Goal: Task Accomplishment & Management: Manage account settings

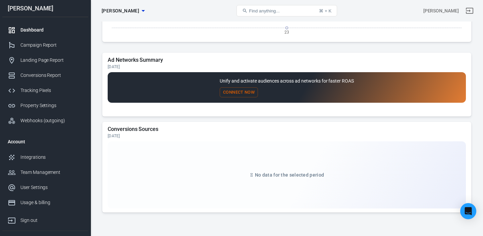
click at [32, 34] on link "Dashboard" at bounding box center [45, 29] width 86 height 15
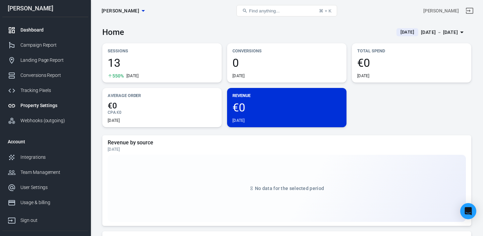
click at [40, 107] on div "Property Settings" at bounding box center [51, 105] width 62 height 7
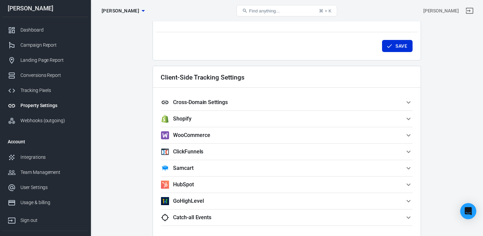
scroll to position [542, 0]
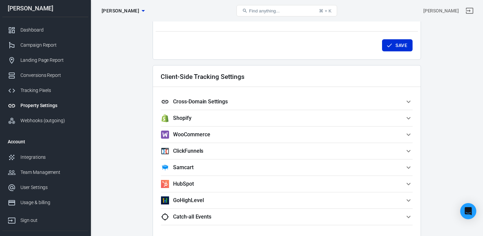
click at [408, 116] on icon "button" at bounding box center [409, 118] width 8 height 8
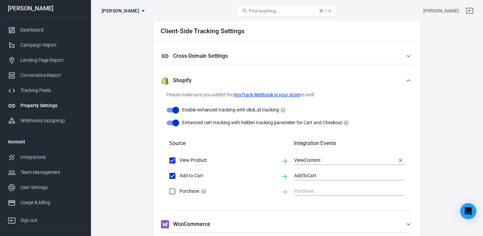
scroll to position [622, 0]
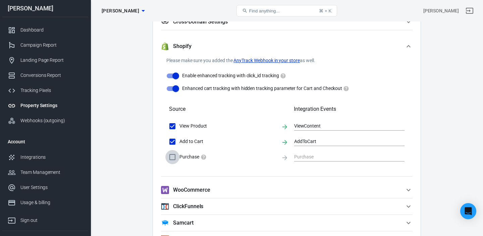
click at [174, 157] on input "Purchase" at bounding box center [172, 157] width 14 height 14
drag, startPoint x: 171, startPoint y: 158, endPoint x: 179, endPoint y: 158, distance: 7.7
click at [171, 158] on input "Purchase" at bounding box center [172, 157] width 14 height 14
checkbox input "false"
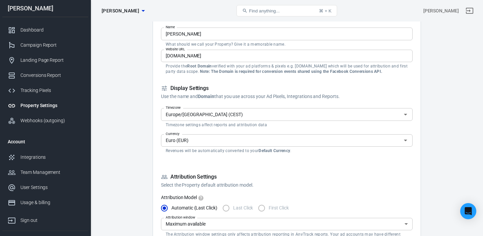
scroll to position [0, 0]
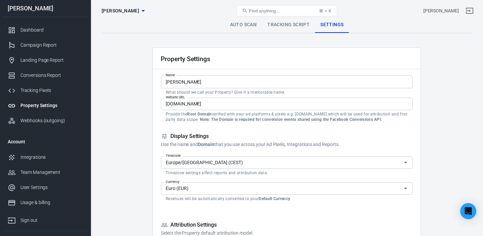
click at [289, 27] on link "Tracking Script" at bounding box center [288, 25] width 53 height 16
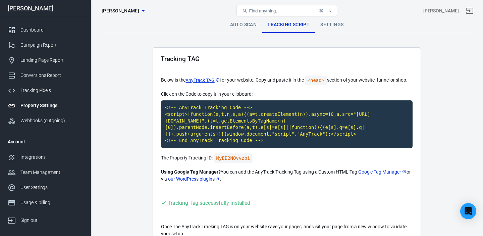
click at [336, 25] on link "Settings" at bounding box center [332, 25] width 34 height 16
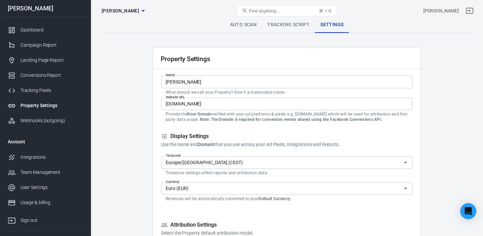
click at [248, 28] on link "Auto Scan" at bounding box center [244, 25] width 38 height 16
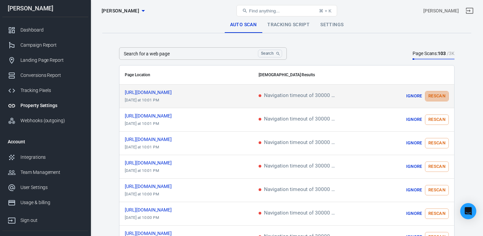
click at [437, 94] on button "Rescan" at bounding box center [437, 96] width 24 height 10
click at [295, 26] on link "Tracking Script" at bounding box center [288, 25] width 53 height 16
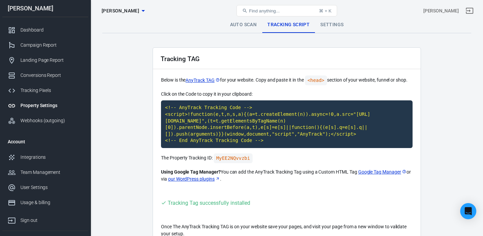
click at [338, 27] on link "Settings" at bounding box center [332, 25] width 34 height 16
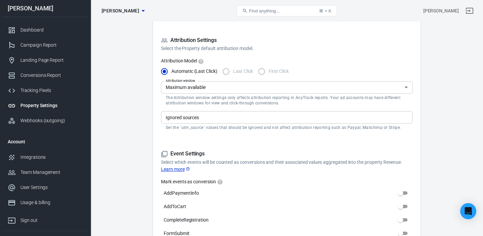
scroll to position [189, 0]
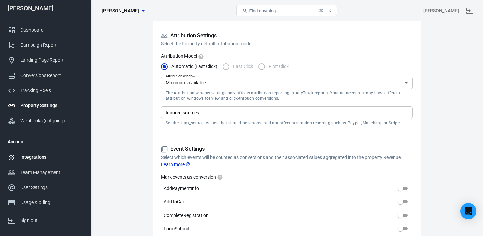
click at [38, 156] on div "Integrations" at bounding box center [51, 157] width 62 height 7
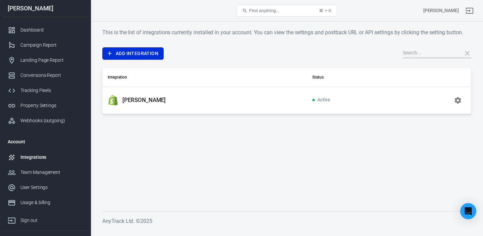
click at [457, 100] on icon "button" at bounding box center [458, 100] width 8 height 8
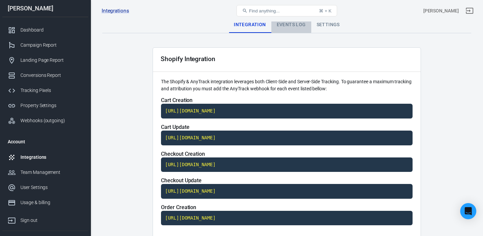
click at [291, 25] on div "Events Log" at bounding box center [291, 25] width 40 height 16
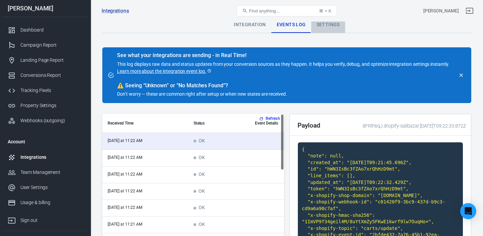
click at [332, 24] on div "Settings" at bounding box center [328, 25] width 34 height 16
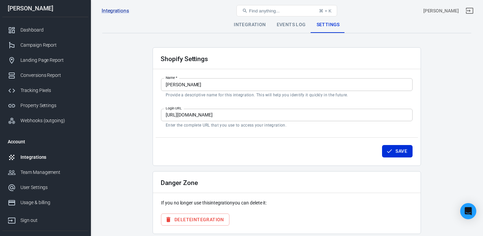
click at [292, 26] on div "Events Log" at bounding box center [291, 25] width 40 height 16
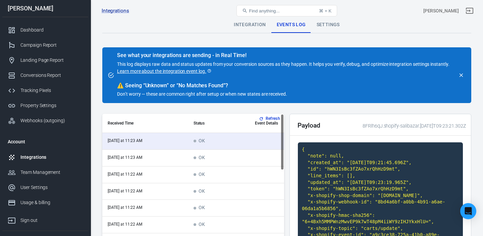
click at [271, 117] on button "Refresh" at bounding box center [270, 118] width 25 height 7
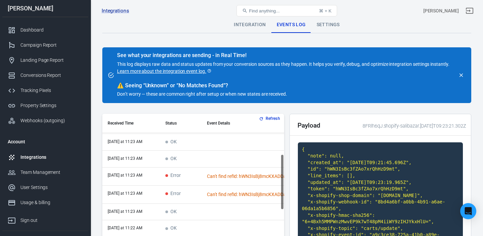
scroll to position [107, 0]
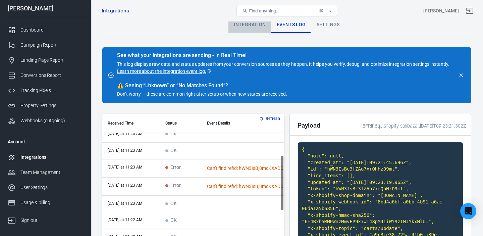
click at [251, 24] on div "Integration" at bounding box center [250, 25] width 43 height 16
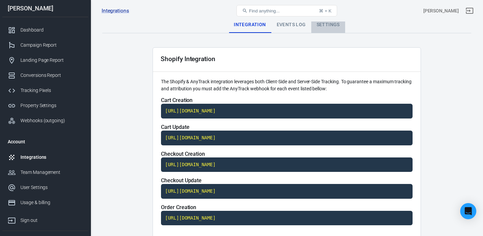
click at [330, 24] on div "Settings" at bounding box center [328, 25] width 34 height 16
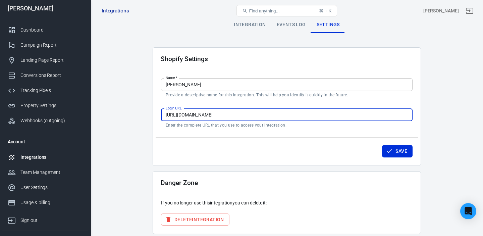
drag, startPoint x: 245, startPoint y: 114, endPoint x: 149, endPoint y: 107, distance: 96.9
click at [149, 107] on main "Integration Events Log Settings Shopify Settings Name   * Sali Bazar Name   * P…" at bounding box center [286, 125] width 369 height 217
click at [147, 107] on main "Integration Events Log Settings Shopify Settings Name   * Sali Bazar Name   * P…" at bounding box center [286, 125] width 369 height 217
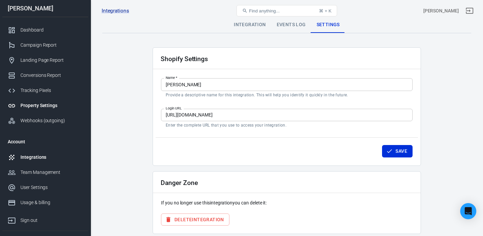
click at [44, 106] on div "Property Settings" at bounding box center [51, 105] width 62 height 7
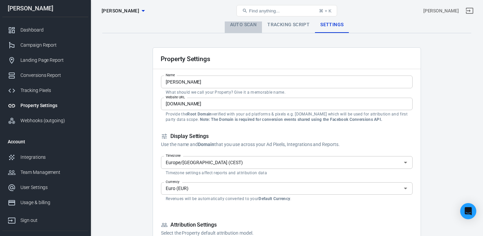
click at [252, 27] on link "Auto Scan" at bounding box center [244, 25] width 38 height 16
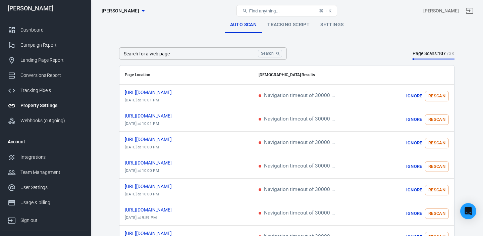
click at [287, 26] on link "Tracking Script" at bounding box center [288, 25] width 53 height 16
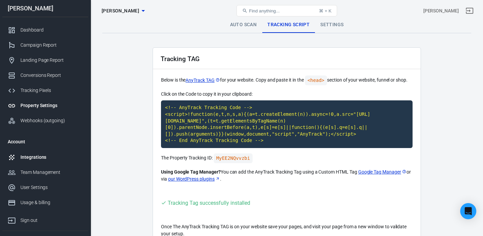
click at [35, 156] on div "Integrations" at bounding box center [51, 157] width 62 height 7
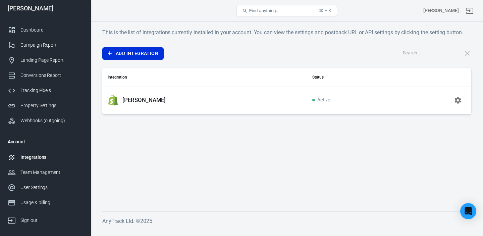
click at [197, 104] on div "[PERSON_NAME]" at bounding box center [205, 100] width 194 height 11
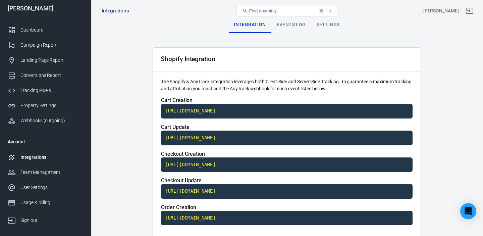
click at [296, 27] on div "Events Log" at bounding box center [291, 25] width 40 height 16
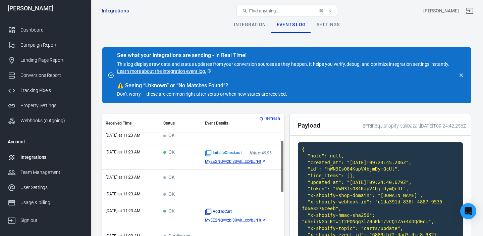
scroll to position [72, 0]
click at [264, 161] on icon "scrollable content" at bounding box center [266, 161] width 4 height 4
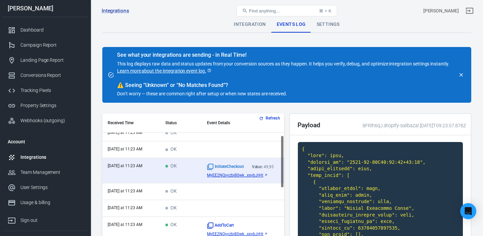
scroll to position [56, 0]
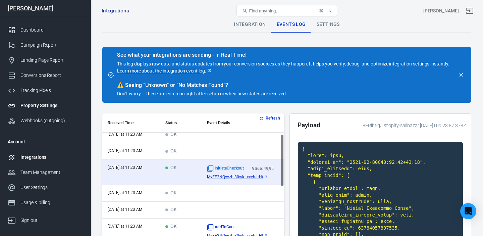
click at [46, 106] on div "Property Settings" at bounding box center [51, 105] width 62 height 7
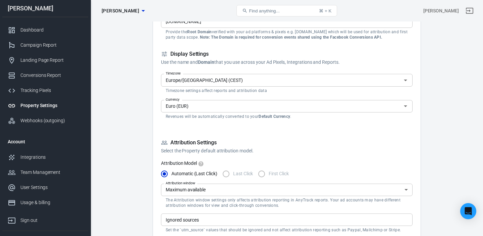
scroll to position [86, 0]
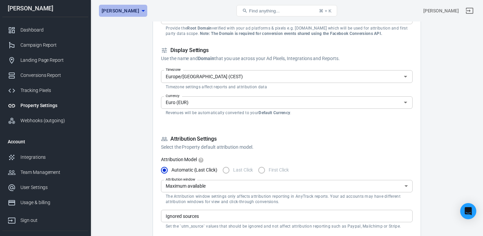
click at [139, 10] on icon "button" at bounding box center [143, 11] width 8 height 8
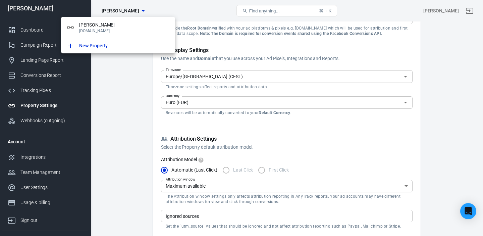
click at [123, 65] on div at bounding box center [241, 118] width 483 height 236
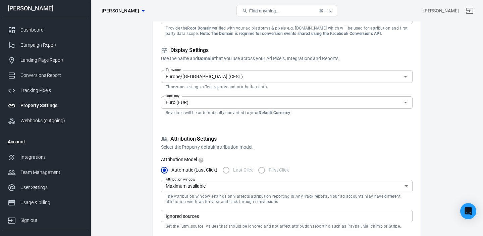
click at [139, 13] on icon "button" at bounding box center [143, 11] width 8 height 8
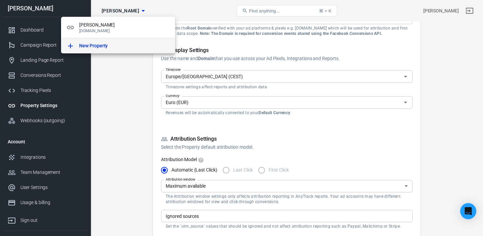
click at [106, 46] on p "New Property" at bounding box center [93, 45] width 29 height 7
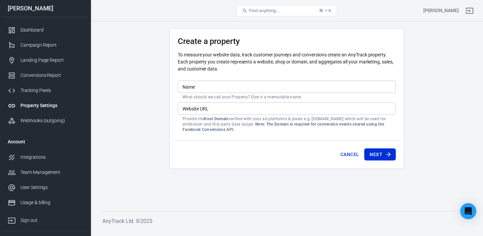
click at [218, 85] on input "Name" at bounding box center [287, 87] width 218 height 12
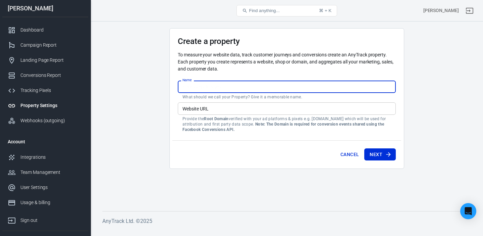
paste input "OneclickStories Advertorials"
type input "OneclickStories Advertorials"
click at [244, 111] on input "Website URL" at bounding box center [287, 108] width 218 height 12
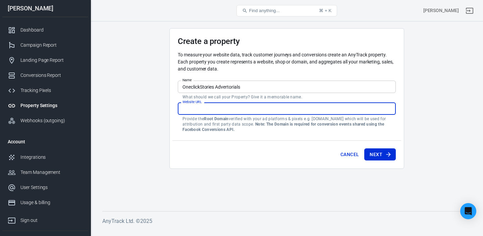
paste input "[DOMAIN_NAME]"
type input "[DOMAIN_NAME]"
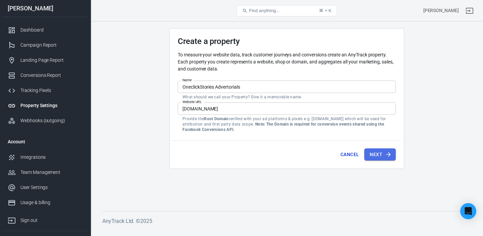
click at [381, 155] on button "Next" at bounding box center [380, 154] width 32 height 12
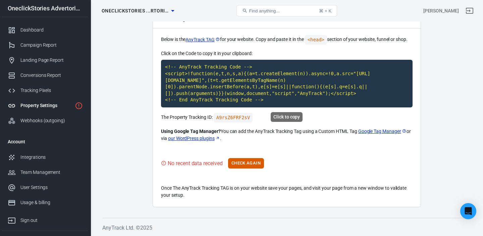
scroll to position [38, 0]
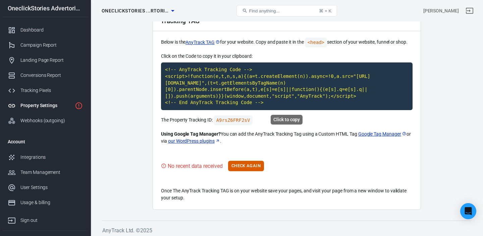
click at [272, 97] on code "<!-- AnyTrack Tracking Code --> <script>!function(e,t,n,s,a){(a=t.createElement…" at bounding box center [287, 86] width 252 height 48
click at [252, 165] on button "Check Again" at bounding box center [246, 166] width 36 height 10
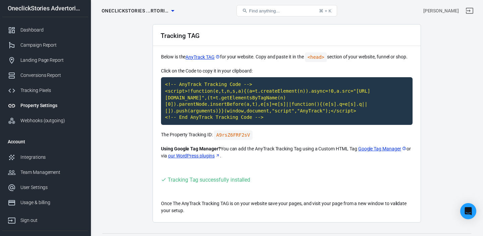
scroll to position [0, 0]
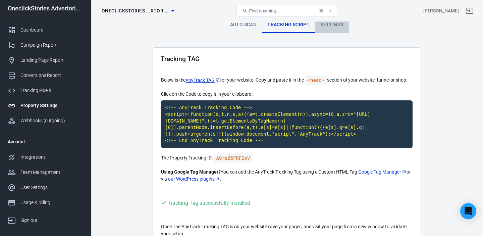
click at [335, 26] on link "Settings" at bounding box center [332, 25] width 34 height 16
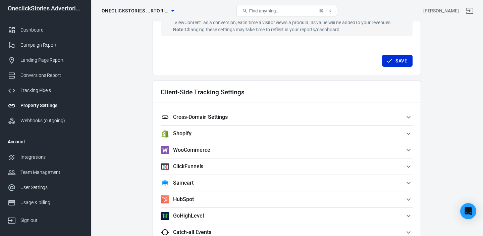
scroll to position [528, 0]
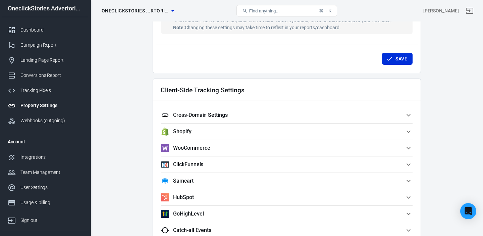
click at [364, 114] on span "Cross-Domain Settings" at bounding box center [283, 115] width 244 height 8
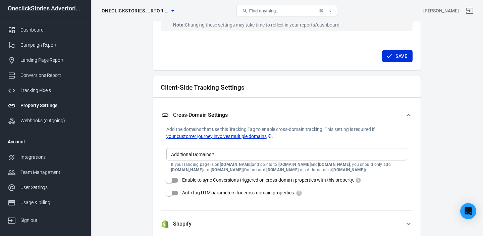
scroll to position [530, 0]
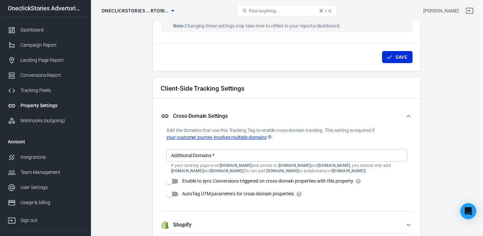
click at [375, 116] on span "Cross-Domain Settings" at bounding box center [283, 116] width 244 height 8
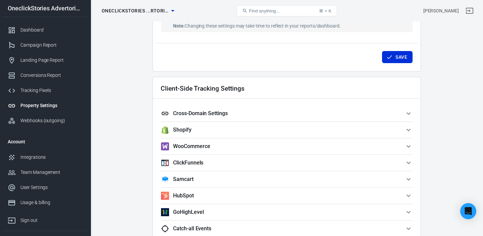
click at [328, 113] on span "Cross-Domain Settings" at bounding box center [283, 113] width 244 height 8
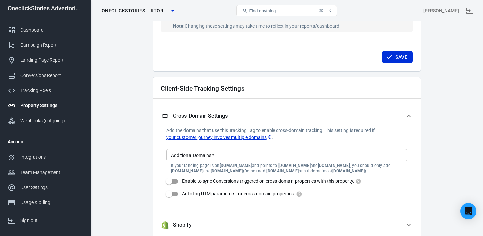
click at [356, 117] on span "Cross-Domain Settings" at bounding box center [283, 116] width 244 height 8
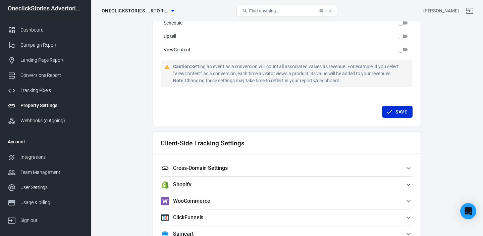
scroll to position [476, 0]
drag, startPoint x: 316, startPoint y: 186, endPoint x: 322, endPoint y: 178, distance: 9.6
click at [316, 186] on span "Shopify" at bounding box center [283, 184] width 244 height 8
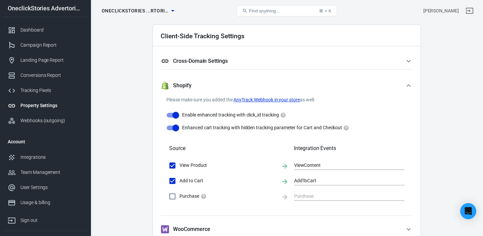
scroll to position [582, 0]
click at [332, 82] on span "Shopify" at bounding box center [283, 86] width 244 height 8
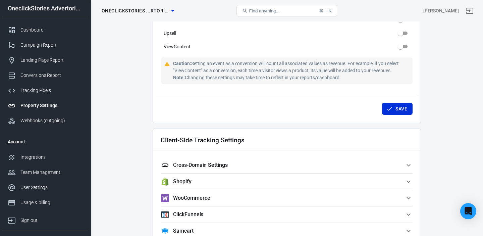
scroll to position [479, 0]
click at [268, 165] on span "Cross-Domain Settings" at bounding box center [283, 165] width 244 height 8
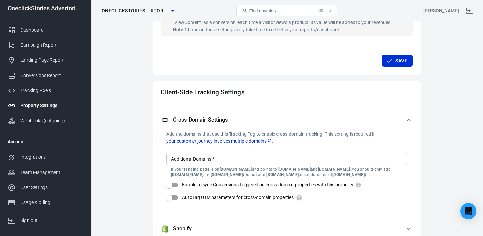
scroll to position [528, 0]
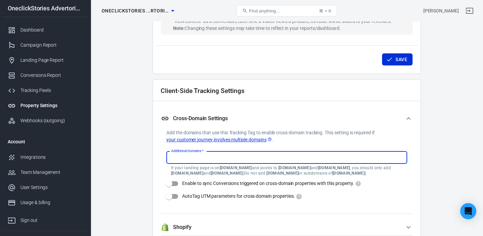
drag, startPoint x: 206, startPoint y: 157, endPoint x: 234, endPoint y: 146, distance: 30.0
click at [206, 157] on input "Additional Domains   *" at bounding box center [286, 157] width 236 height 8
paste input "[DOMAIN_NAME]"
type input "[DOMAIN_NAME]"
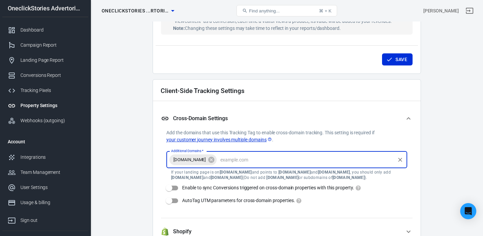
click at [170, 188] on input "Enable to sync Conversions triggered on cross-domain properties with this prope…" at bounding box center [169, 188] width 38 height 13
checkbox input "true"
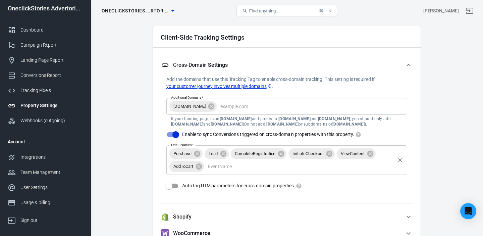
scroll to position [583, 0]
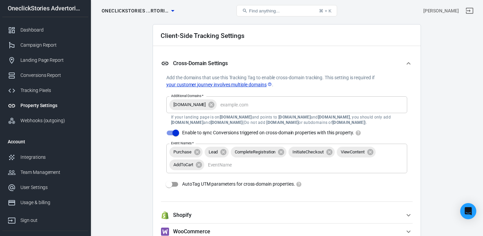
click at [170, 183] on input "AutoTag UTM parameters for cross-domain properties." at bounding box center [169, 184] width 38 height 13
checkbox input "true"
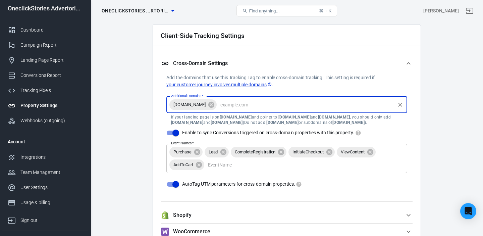
click at [267, 106] on input "Additional Domains   *" at bounding box center [306, 104] width 176 height 8
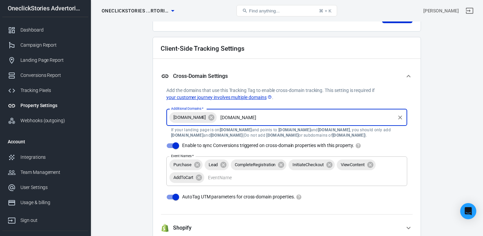
scroll to position [570, 0]
type input "salifinder.com"
click at [296, 101] on div "Additional Domains   * salibazar.com Additional Domains   * If your landing pag…" at bounding box center [286, 152] width 241 height 102
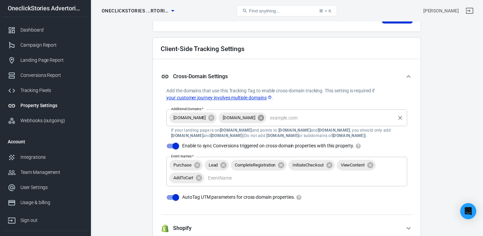
click at [257, 117] on icon at bounding box center [260, 117] width 7 height 7
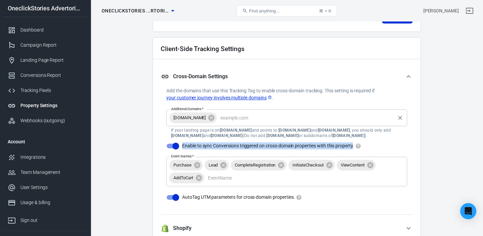
copy span "Enable to sync Conversions triggered on cross-domain properties with this prope…"
drag, startPoint x: 187, startPoint y: 145, endPoint x: 352, endPoint y: 149, distance: 165.8
click at [353, 149] on span "Enable to sync Conversions triggered on cross-domain properties with this prope…" at bounding box center [271, 145] width 179 height 7
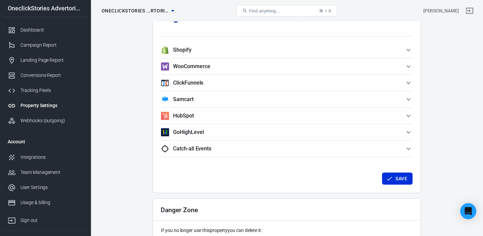
scroll to position [754, 0]
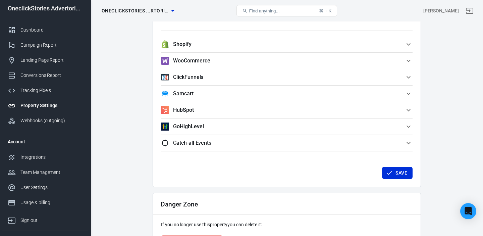
click at [388, 178] on button "Save" at bounding box center [397, 173] width 31 height 12
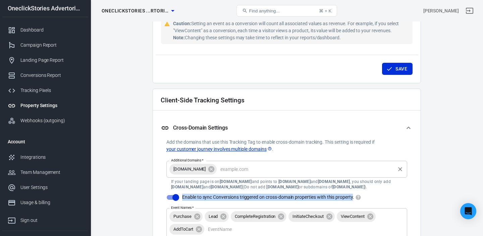
scroll to position [559, 0]
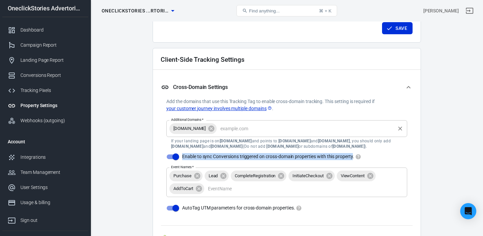
drag, startPoint x: 402, startPoint y: 25, endPoint x: 402, endPoint y: 46, distance: 20.5
click at [402, 26] on button "Save" at bounding box center [397, 28] width 31 height 12
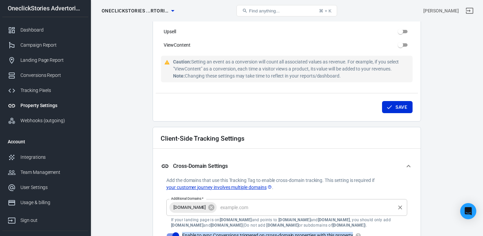
scroll to position [478, 0]
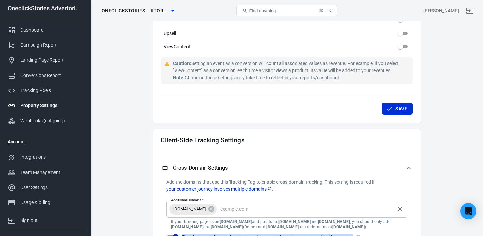
drag, startPoint x: 397, startPoint y: 109, endPoint x: 382, endPoint y: 59, distance: 52.5
click at [397, 109] on button "Save" at bounding box center [397, 109] width 31 height 12
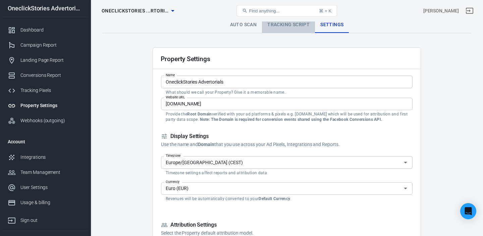
click at [290, 27] on link "Tracking Script" at bounding box center [288, 25] width 53 height 16
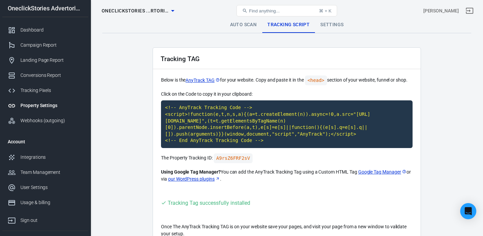
click at [329, 26] on link "Settings" at bounding box center [332, 25] width 34 height 16
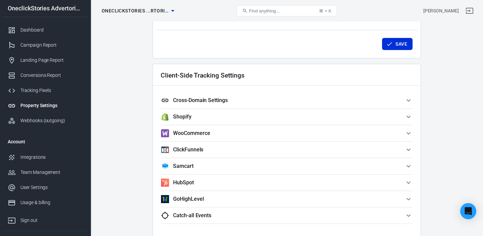
scroll to position [535, 0]
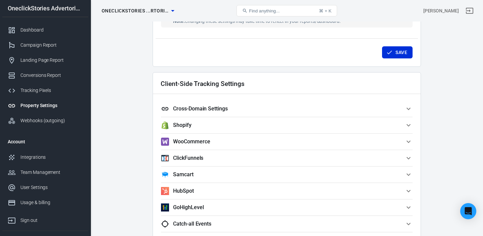
click at [239, 106] on span "Cross-Domain Settings" at bounding box center [283, 109] width 244 height 8
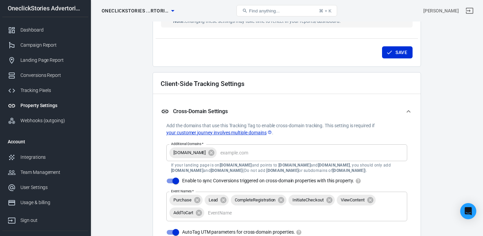
click at [249, 112] on span "Cross-Domain Settings" at bounding box center [283, 111] width 244 height 8
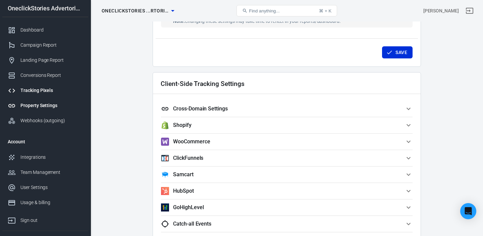
click at [43, 91] on div "Tracking Pixels" at bounding box center [51, 90] width 62 height 7
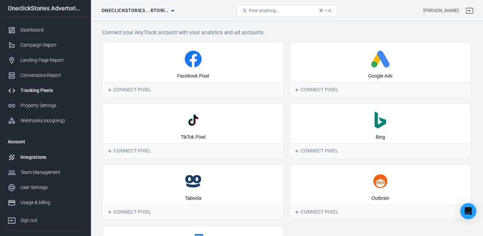
click at [37, 159] on div "Integrations" at bounding box center [51, 157] width 62 height 7
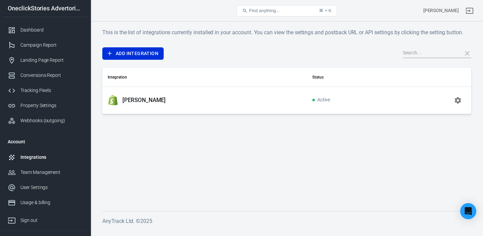
click at [133, 99] on p "[PERSON_NAME]" at bounding box center [143, 100] width 43 height 7
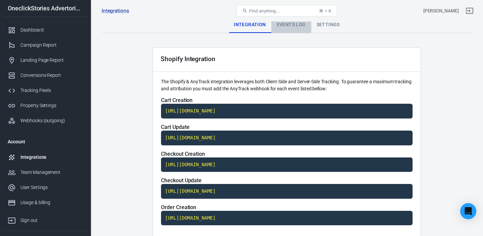
click at [288, 24] on div "Events Log" at bounding box center [291, 25] width 40 height 16
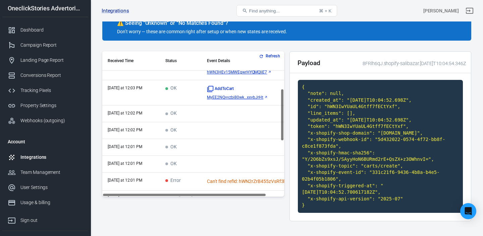
scroll to position [104, 0]
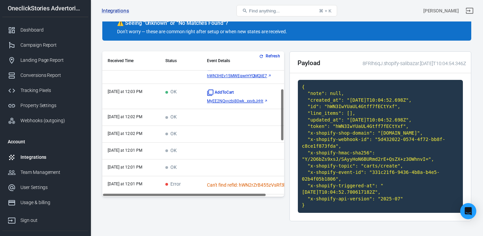
click at [263, 101] on link "MyEE2NQvvzbi80wk...xxvbJrHt" at bounding box center [252, 101] width 91 height 5
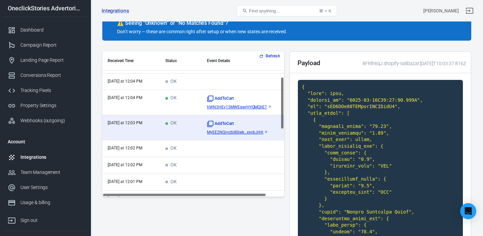
scroll to position [71, 0]
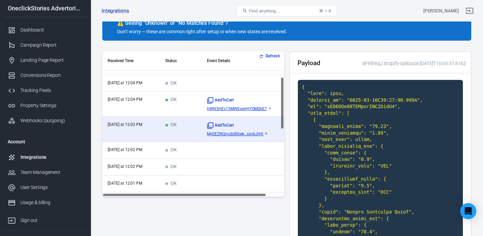
click at [268, 108] on icon "scrollable content" at bounding box center [270, 109] width 4 height 4
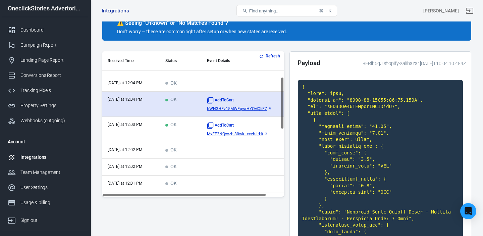
scroll to position [0, 0]
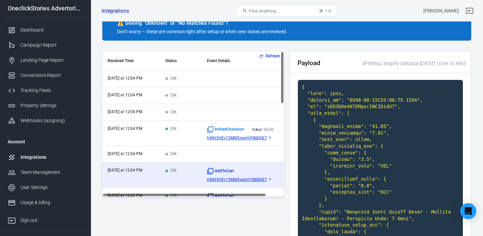
click at [272, 56] on button "Refresh" at bounding box center [270, 56] width 25 height 7
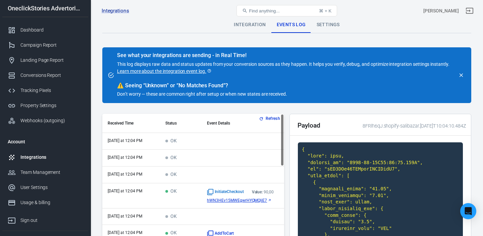
scroll to position [0, 0]
click at [331, 24] on div "Settings" at bounding box center [328, 25] width 34 height 16
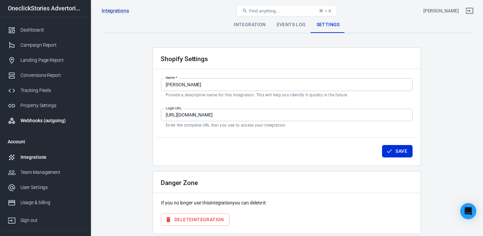
click at [41, 122] on div "Webhooks (outgoing)" at bounding box center [51, 120] width 62 height 7
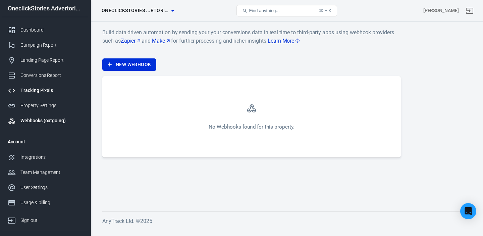
click at [40, 93] on div "Tracking Pixels" at bounding box center [51, 90] width 62 height 7
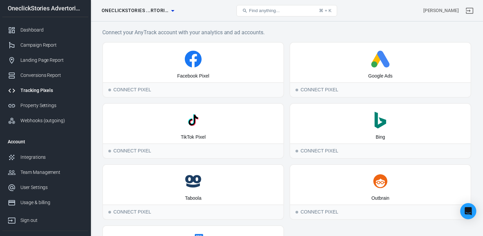
click at [171, 10] on icon "button" at bounding box center [173, 11] width 8 height 8
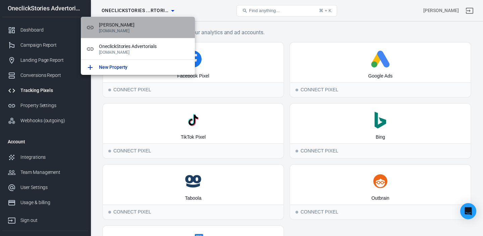
click at [111, 27] on span "[PERSON_NAME]" at bounding box center [144, 24] width 91 height 7
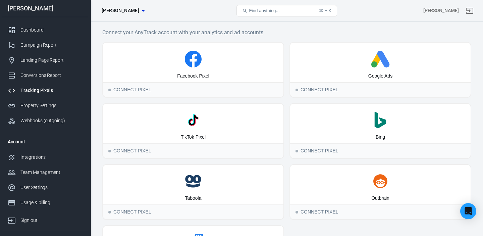
click at [139, 13] on icon "button" at bounding box center [143, 11] width 8 height 8
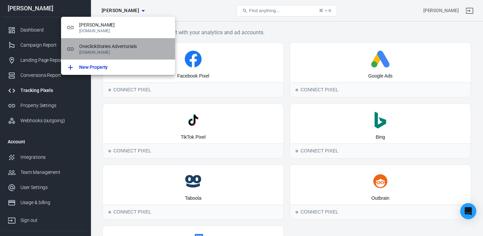
click at [109, 47] on span "OneclickStories Advertorials" at bounding box center [124, 46] width 91 height 7
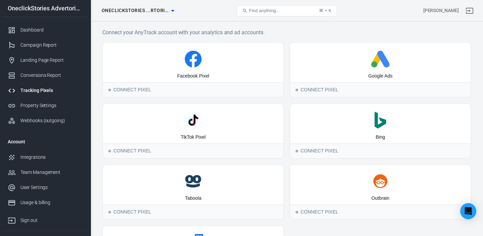
click at [169, 11] on icon "button" at bounding box center [173, 11] width 8 height 8
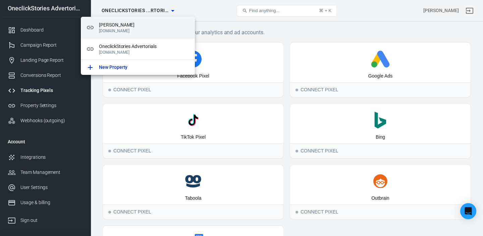
click at [131, 29] on p "[DOMAIN_NAME]" at bounding box center [144, 31] width 91 height 5
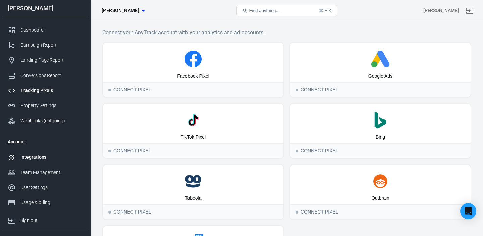
click at [40, 158] on div "Integrations" at bounding box center [51, 157] width 62 height 7
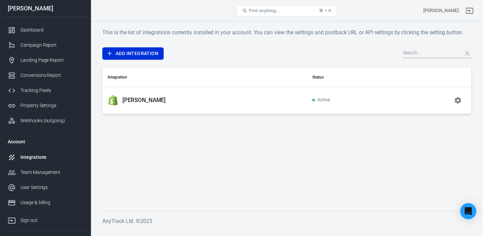
click at [136, 101] on p "[PERSON_NAME]" at bounding box center [143, 100] width 43 height 7
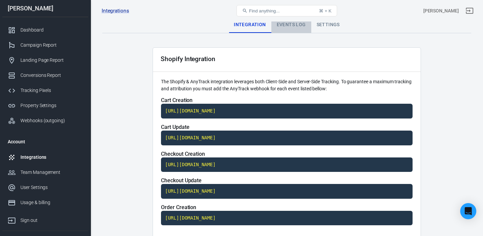
click at [293, 26] on div "Events Log" at bounding box center [291, 25] width 40 height 16
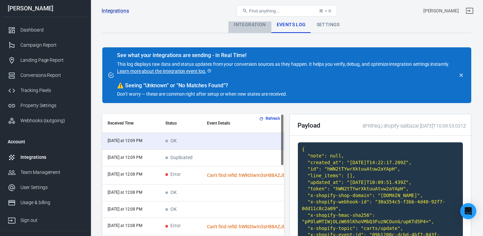
click at [248, 26] on div "Integration" at bounding box center [250, 25] width 43 height 16
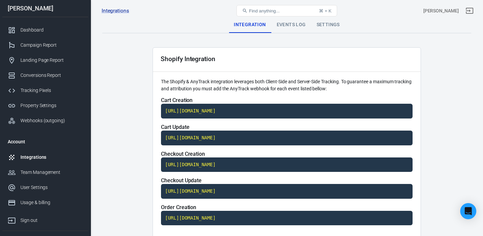
click at [330, 27] on div "Settings" at bounding box center [328, 25] width 34 height 16
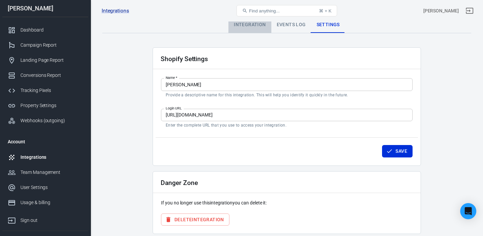
click at [254, 23] on div "Integration" at bounding box center [250, 25] width 43 height 16
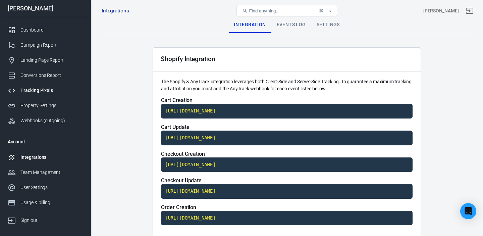
click at [42, 90] on div "Tracking Pixels" at bounding box center [51, 90] width 62 height 7
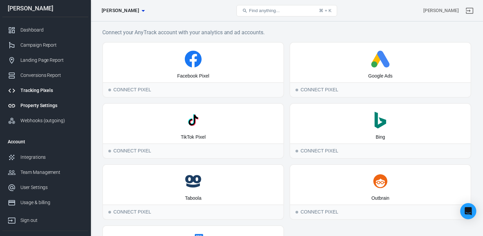
click at [44, 108] on div "Property Settings" at bounding box center [51, 105] width 62 height 7
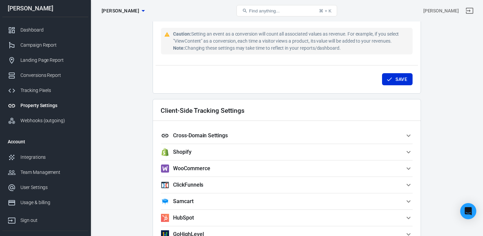
scroll to position [517, 0]
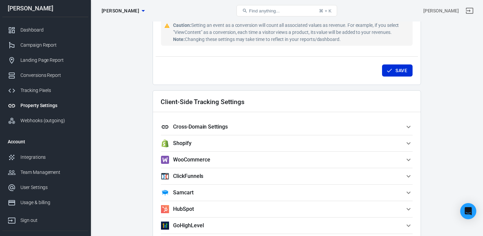
click at [334, 141] on span "Shopify" at bounding box center [283, 143] width 244 height 8
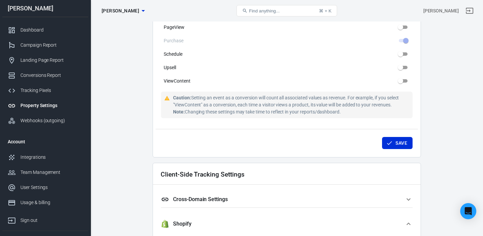
scroll to position [497, 0]
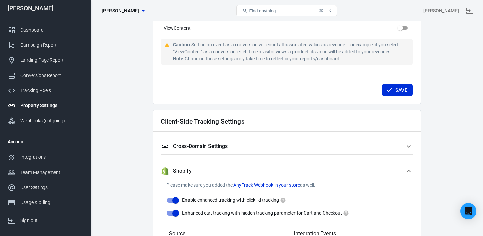
click at [265, 148] on span "Cross-Domain Settings" at bounding box center [283, 146] width 244 height 8
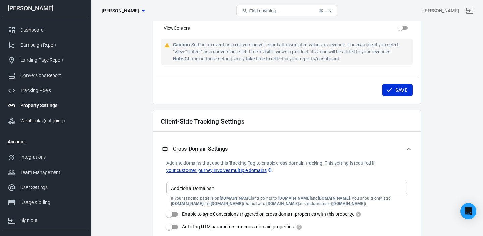
scroll to position [0, 0]
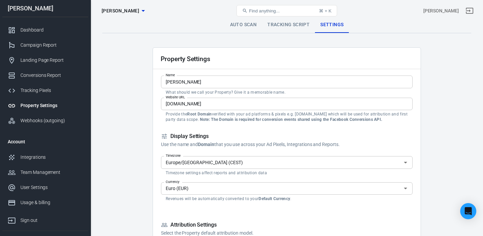
click at [292, 26] on link "Tracking Script" at bounding box center [288, 25] width 53 height 16
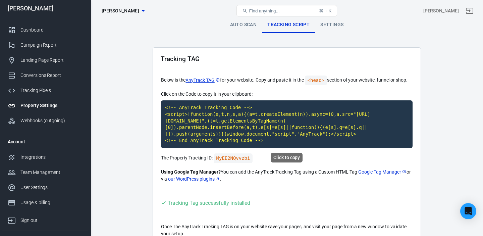
click at [219, 115] on code "<!-- AnyTrack Tracking Code --> <script>!function(e,t,n,s,a){(a=t.createElement…" at bounding box center [287, 124] width 252 height 48
click at [245, 27] on link "Auto Scan" at bounding box center [244, 25] width 38 height 16
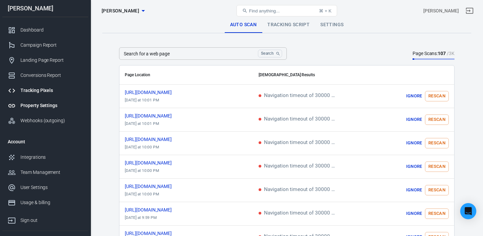
click at [39, 91] on div "Tracking Pixels" at bounding box center [51, 90] width 62 height 7
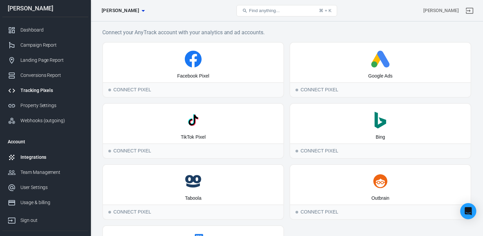
click at [30, 157] on div "Integrations" at bounding box center [51, 157] width 62 height 7
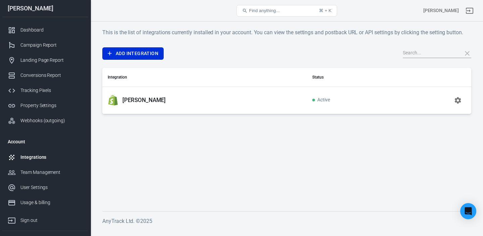
click at [136, 102] on p "[PERSON_NAME]" at bounding box center [143, 100] width 43 height 7
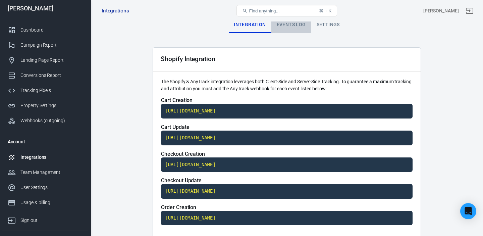
click at [294, 23] on div "Events Log" at bounding box center [291, 25] width 40 height 16
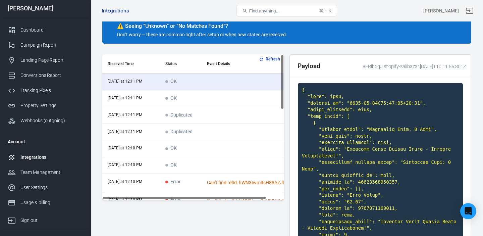
scroll to position [61, 0]
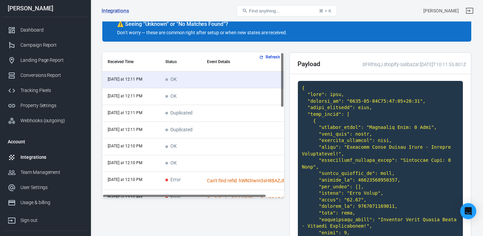
click at [271, 55] on button "Refresh" at bounding box center [270, 57] width 25 height 7
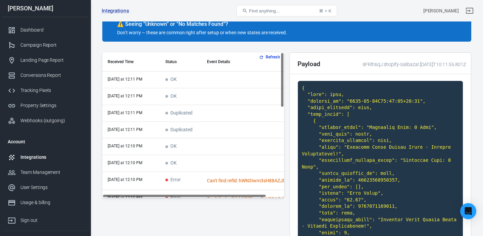
click at [267, 56] on button "Refresh" at bounding box center [270, 57] width 25 height 7
click at [268, 56] on button "Refresh" at bounding box center [270, 57] width 25 height 7
click at [269, 57] on button "Refresh" at bounding box center [270, 57] width 25 height 7
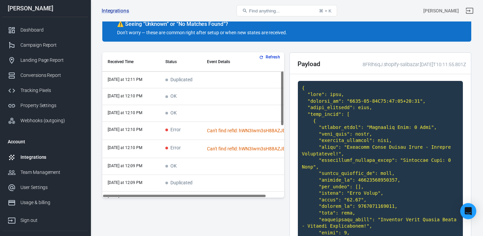
scroll to position [0, 0]
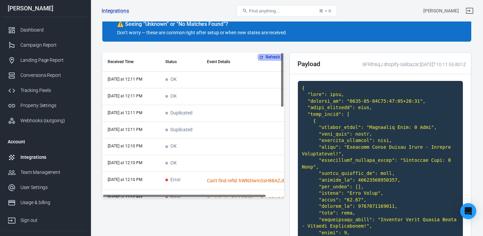
click at [274, 60] on button "Refresh" at bounding box center [270, 57] width 25 height 7
click at [268, 56] on button "Refresh" at bounding box center [270, 57] width 25 height 7
click at [268, 57] on button "Refresh" at bounding box center [270, 57] width 25 height 7
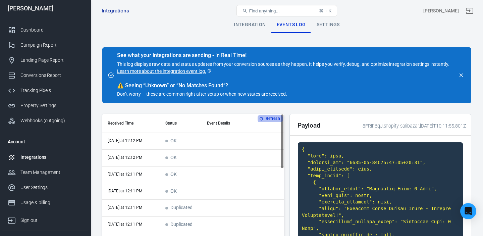
click at [268, 119] on button "Refresh" at bounding box center [270, 118] width 25 height 7
click at [267, 120] on button "Refresh" at bounding box center [270, 118] width 25 height 7
click at [270, 118] on button "Refresh" at bounding box center [270, 118] width 25 height 7
click at [268, 119] on button "Refresh" at bounding box center [270, 118] width 25 height 7
click at [271, 118] on button "Refresh" at bounding box center [270, 118] width 25 height 7
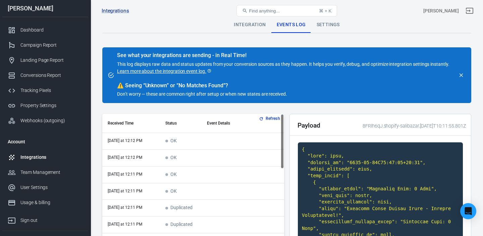
click at [269, 119] on button "Refresh" at bounding box center [270, 118] width 25 height 7
click at [273, 119] on button "Refresh" at bounding box center [270, 118] width 25 height 7
click at [268, 117] on button "Refresh" at bounding box center [270, 118] width 25 height 7
click at [272, 117] on button "Refresh" at bounding box center [270, 118] width 25 height 7
click at [271, 118] on button "Refresh" at bounding box center [270, 118] width 25 height 7
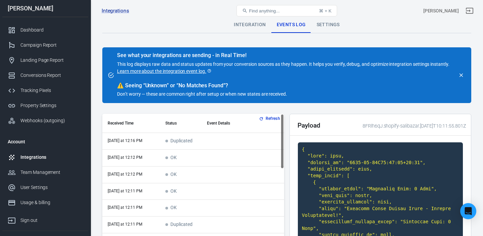
drag, startPoint x: 271, startPoint y: 118, endPoint x: 267, endPoint y: 132, distance: 14.4
click at [271, 118] on button "Refresh" at bounding box center [270, 118] width 25 height 7
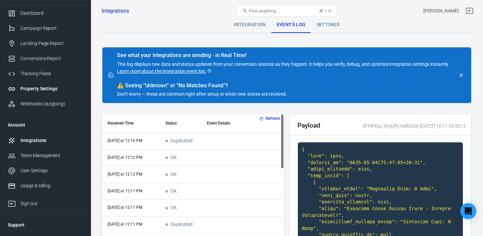
scroll to position [29, 0]
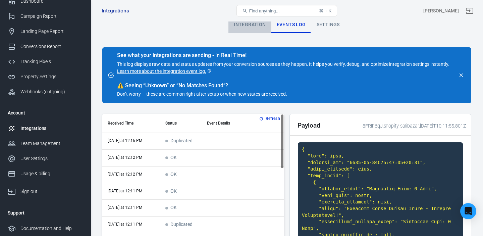
click at [256, 25] on div "Integration" at bounding box center [250, 25] width 43 height 16
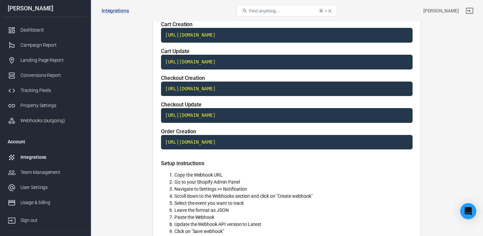
scroll to position [310, 0]
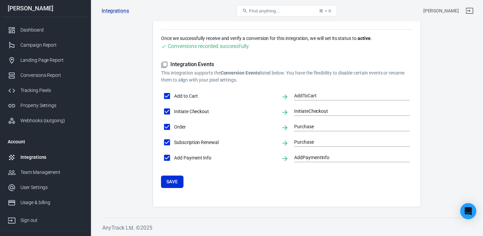
click at [33, 156] on div "Integrations" at bounding box center [51, 157] width 62 height 7
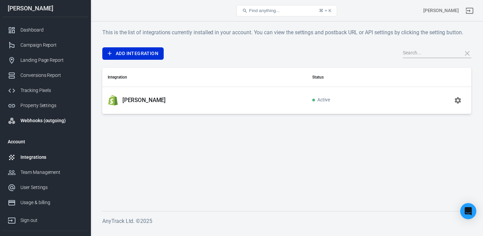
click at [55, 119] on div "Webhooks (outgoing)" at bounding box center [51, 120] width 62 height 7
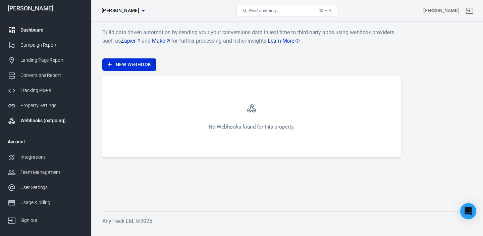
click at [37, 32] on div "Dashboard" at bounding box center [51, 30] width 62 height 7
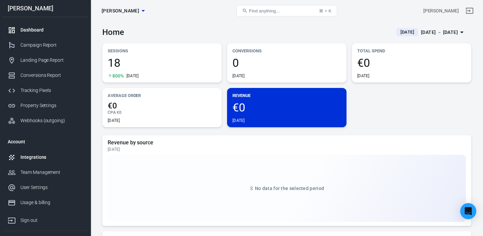
click at [44, 160] on div "Integrations" at bounding box center [51, 157] width 62 height 7
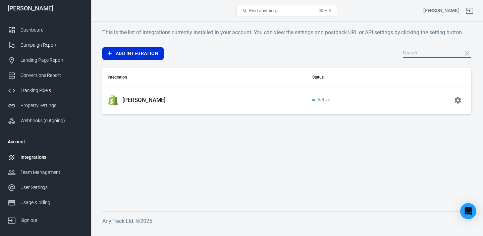
click at [428, 53] on input "text" at bounding box center [430, 53] width 54 height 9
paste input "Custom Integration"
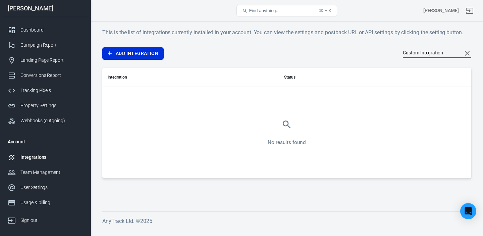
drag, startPoint x: 449, startPoint y: 55, endPoint x: 344, endPoint y: 51, distance: 105.4
click at [344, 52] on div "Add Integration Custom Integration" at bounding box center [286, 53] width 369 height 12
type input "web"
click at [469, 53] on icon "Clear Search" at bounding box center [467, 53] width 8 height 8
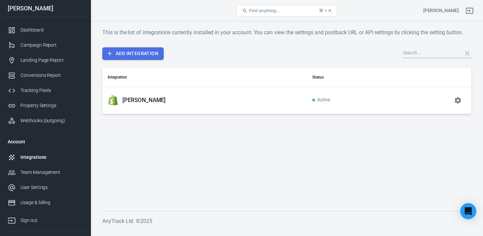
click at [146, 52] on link "Add Integration" at bounding box center [132, 53] width 61 height 12
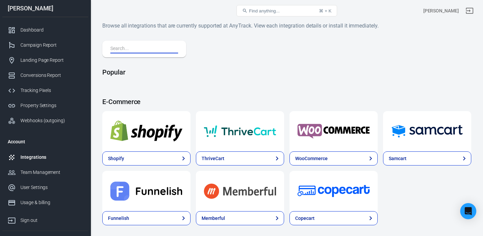
click at [153, 49] on input "text" at bounding box center [142, 49] width 65 height 9
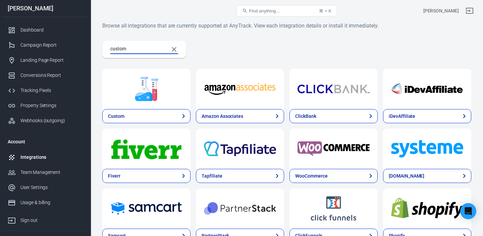
drag, startPoint x: 133, startPoint y: 49, endPoint x: 93, endPoint y: 44, distance: 40.2
click at [93, 44] on div "Browse all integrations that are currently supported at AnyTrack. View each int…" at bounding box center [287, 176] width 393 height 310
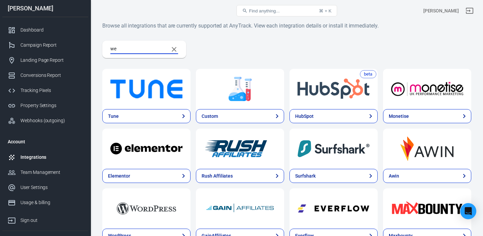
type input "w"
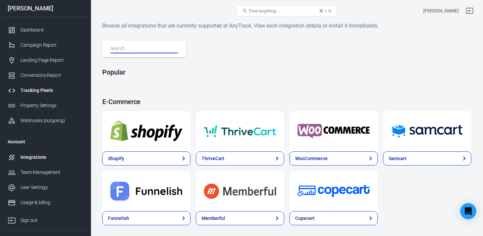
click at [42, 91] on div "Tracking Pixels" at bounding box center [51, 90] width 62 height 7
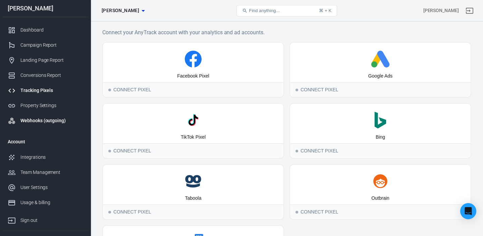
click at [41, 121] on div "Webhooks (outgoing)" at bounding box center [51, 120] width 62 height 7
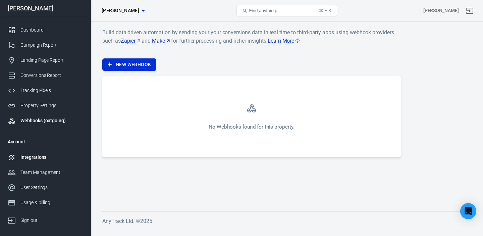
click at [40, 155] on div "Integrations" at bounding box center [51, 157] width 62 height 7
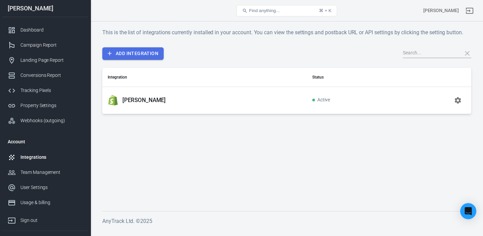
click at [145, 54] on link "Add Integration" at bounding box center [132, 53] width 61 height 12
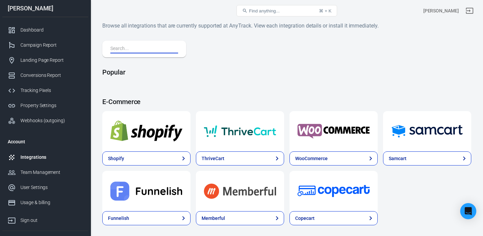
click at [148, 47] on input "text" at bounding box center [142, 49] width 65 height 9
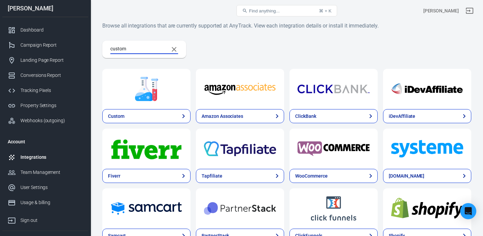
type input "custom"
click at [40, 119] on div "Webhooks (outgoing)" at bounding box center [51, 120] width 62 height 7
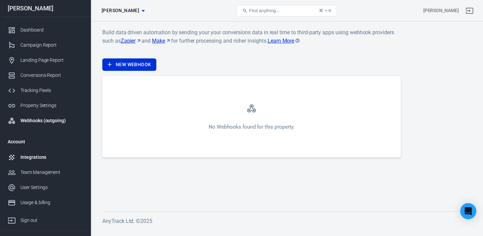
click at [34, 158] on div "Integrations" at bounding box center [51, 157] width 62 height 7
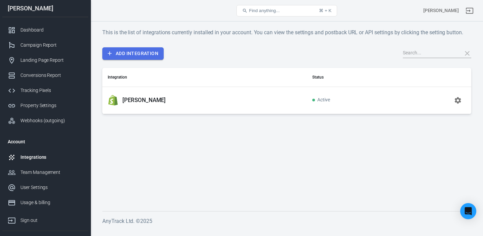
click at [136, 49] on link "Add Integration" at bounding box center [132, 53] width 61 height 12
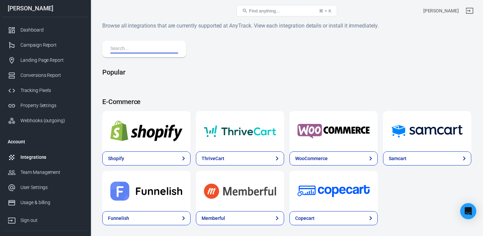
click at [156, 46] on input "text" at bounding box center [142, 49] width 65 height 9
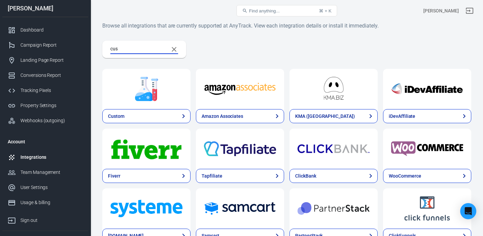
type input "cus"
click at [154, 108] on div at bounding box center [146, 89] width 88 height 40
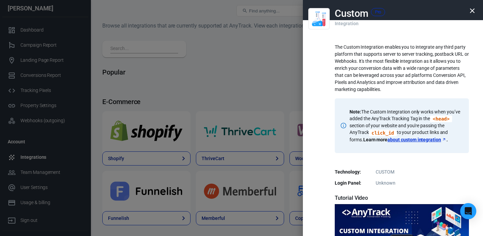
scroll to position [2, 0]
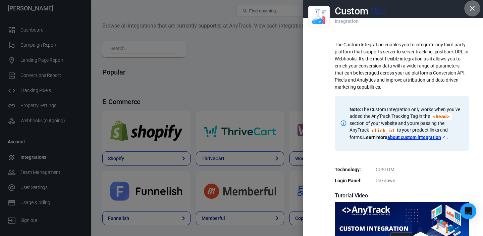
click at [473, 9] on icon "button" at bounding box center [472, 8] width 5 height 5
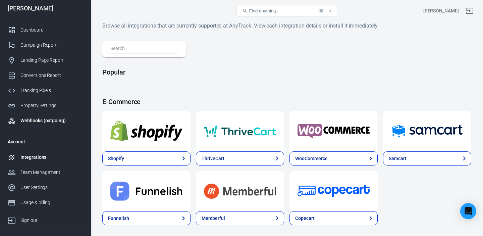
click at [39, 119] on div "Webhooks (outgoing)" at bounding box center [51, 120] width 62 height 7
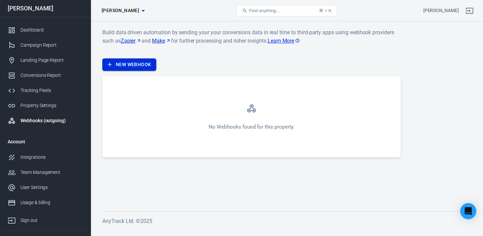
click at [133, 64] on link "New Webhook" at bounding box center [129, 64] width 54 height 12
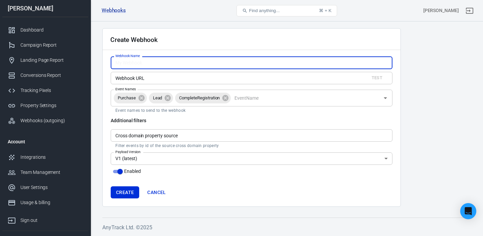
paste input "Adskeeper Postback"
type input "Adskeeper Postback"
click at [187, 80] on input "Webhook URL" at bounding box center [237, 78] width 253 height 12
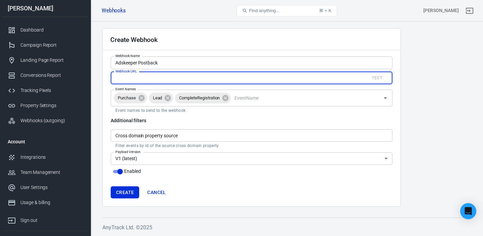
paste input "https://a.adskeeper.co.uk/postback?c={externalid}&e=action622012&r={payout}"
click at [269, 58] on div "Webhook Name Adskeeper Postback Webhook Name Webhook URL https://a.adskeeper.co…" at bounding box center [252, 115] width 282 height 119
paste input "m/postback/622012?c={click_id}&e=action622012&r={revenue"
drag, startPoint x: 168, startPoint y: 99, endPoint x: 186, endPoint y: 102, distance: 18.8
click at [168, 99] on icon at bounding box center [168, 98] width 6 height 6
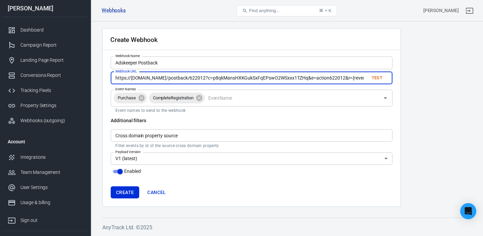
click at [200, 97] on icon at bounding box center [199, 98] width 6 height 6
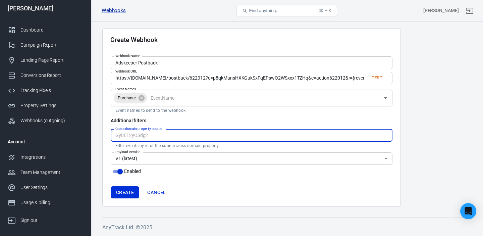
click at [182, 136] on input "Cross domain property source" at bounding box center [252, 135] width 282 height 12
click at [180, 117] on h6 "Additional filters" at bounding box center [252, 120] width 282 height 7
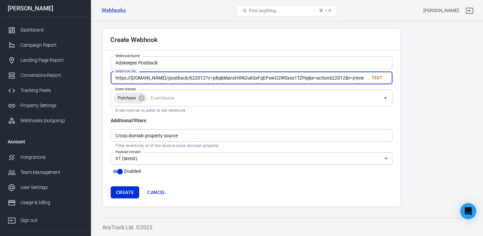
scroll to position [0, 6]
drag, startPoint x: 299, startPoint y: 78, endPoint x: 361, endPoint y: 79, distance: 62.1
click at [372, 78] on div "https://a.adskeeper.com/postback/622012?c=p8qkMansHXKGukSxFqEPswO2WSxxx1TZHq&e=…" at bounding box center [252, 78] width 282 height 12
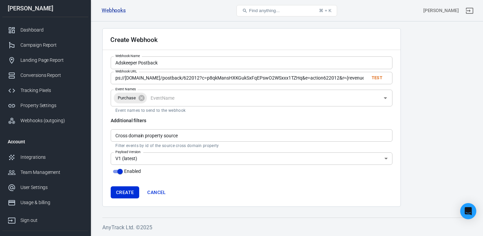
scroll to position [0, 0]
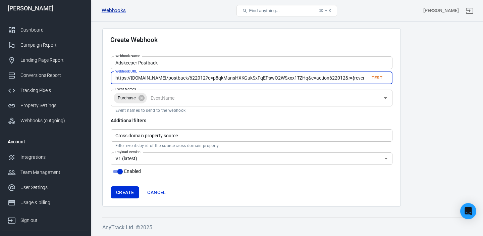
click at [360, 77] on input "https://a.adskeeper.com/postback/622012?c=p8qkMansHXKGukSxFqEPswO2WSxxx1TZHq&e=…" at bounding box center [237, 78] width 253 height 12
paste input "{click_id}"
type input "https://a.adskeeper.com/postback/622012?c={click_id}&e=action622012&r={revenue}"
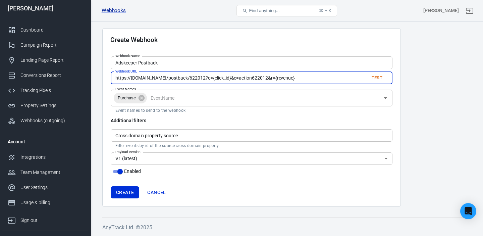
click at [418, 63] on main "Create Webhook Webhook Name Adskeeper Postback Webhook Name Webhook URL https:/…" at bounding box center [286, 117] width 369 height 179
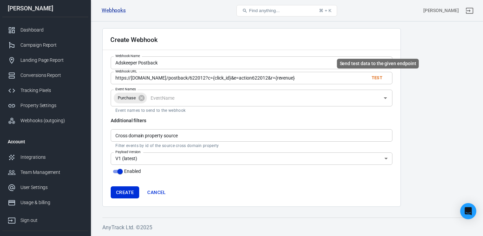
click at [374, 77] on button "Test" at bounding box center [376, 78] width 21 height 10
drag, startPoint x: 112, startPoint y: 121, endPoint x: 161, endPoint y: 122, distance: 48.7
click at [161, 121] on h6 "Additional filters" at bounding box center [252, 120] width 282 height 7
copy h6 "Additional filters"
click at [150, 138] on input "Cross domain property source" at bounding box center [252, 135] width 282 height 12
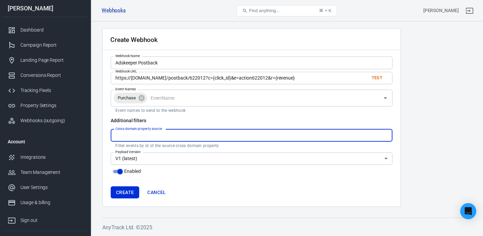
paste input "A9rsZ6FRF2sV"
type input "A9rsZ6FRF2sV"
click at [124, 191] on button "Create" at bounding box center [125, 192] width 29 height 12
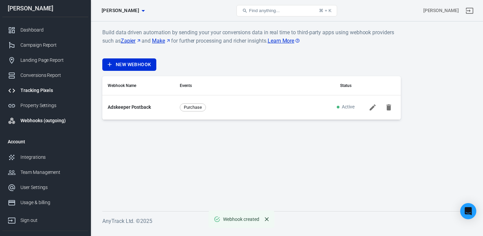
click at [55, 90] on div "Tracking Pixels" at bounding box center [51, 90] width 62 height 7
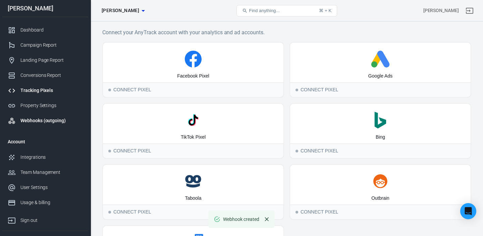
click at [39, 117] on div "Webhooks (outgoing)" at bounding box center [51, 120] width 62 height 7
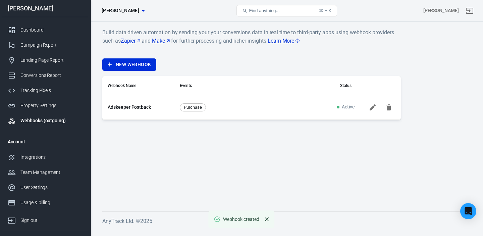
click at [373, 108] on icon at bounding box center [373, 107] width 6 height 6
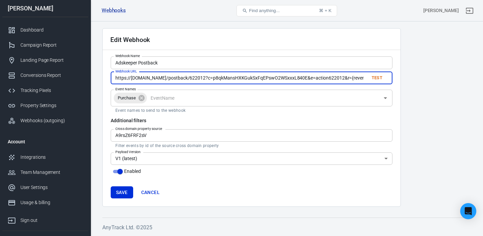
drag, startPoint x: 353, startPoint y: 78, endPoint x: 375, endPoint y: 79, distance: 21.5
click at [397, 79] on div "Edit Webhook Webhook Name Adskeeper Postback Webhook Name Webhook URL https://a…" at bounding box center [251, 117] width 299 height 179
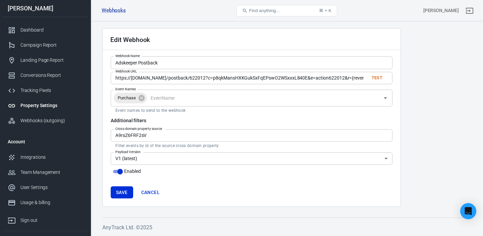
click at [41, 106] on div "Property Settings" at bounding box center [51, 105] width 62 height 7
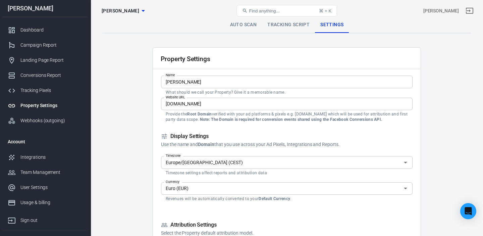
click at [139, 12] on icon "button" at bounding box center [143, 11] width 8 height 8
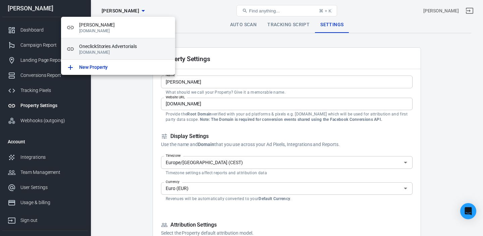
click at [105, 48] on span "OneclickStories Advertorials" at bounding box center [124, 46] width 91 height 7
type input "OneclickStories Advertorials"
type input "[DOMAIN_NAME]"
checkbox input "true"
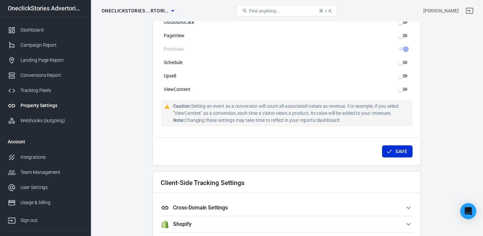
scroll to position [489, 0]
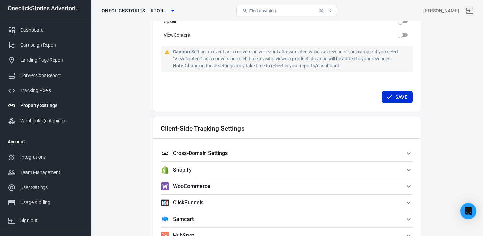
click at [404, 153] on span "Cross-Domain Settings" at bounding box center [283, 153] width 244 height 8
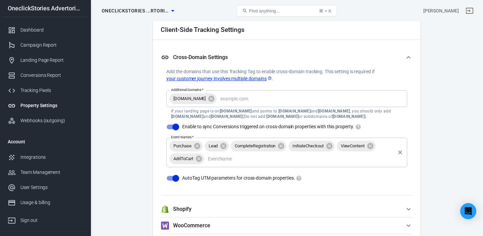
scroll to position [592, 0]
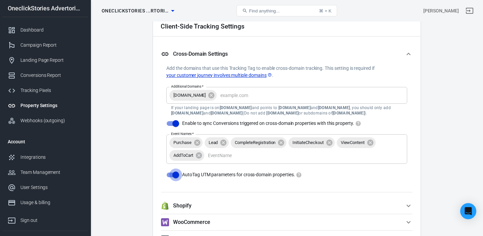
click at [176, 175] on input "AutoTag UTM parameters for cross-domain properties." at bounding box center [176, 174] width 38 height 13
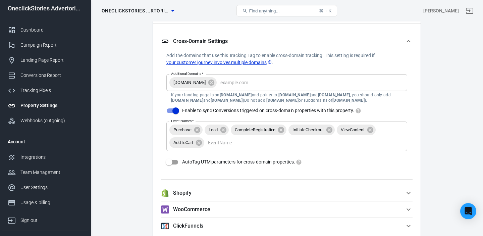
scroll to position [601, 0]
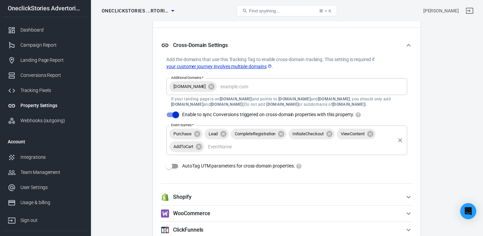
click at [283, 134] on icon at bounding box center [281, 134] width 6 height 6
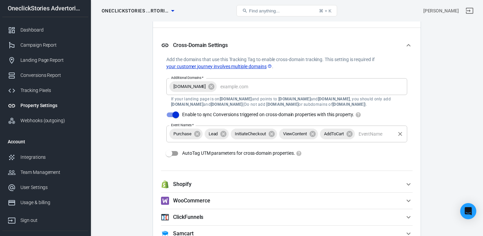
click at [224, 134] on icon at bounding box center [223, 133] width 7 height 7
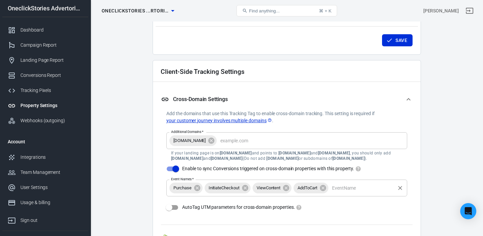
scroll to position [548, 0]
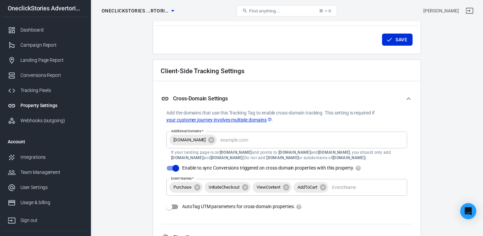
click at [403, 40] on button "Save" at bounding box center [397, 40] width 31 height 12
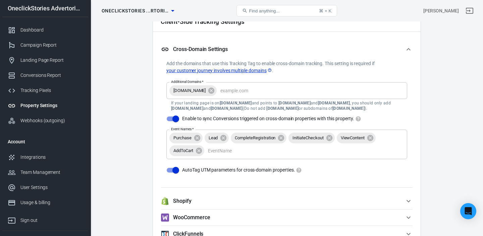
scroll to position [606, 0]
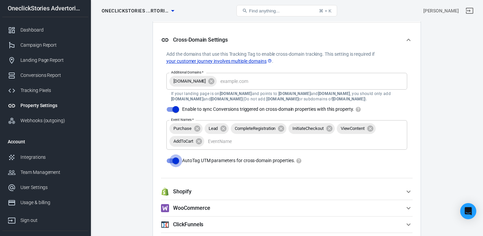
drag, startPoint x: 176, startPoint y: 161, endPoint x: 186, endPoint y: 166, distance: 11.0
click at [176, 161] on input "AutoTag UTM parameters for cross-domain properties." at bounding box center [176, 160] width 38 height 13
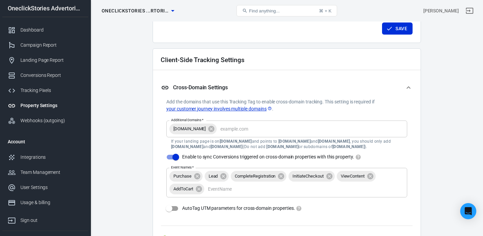
scroll to position [550, 0]
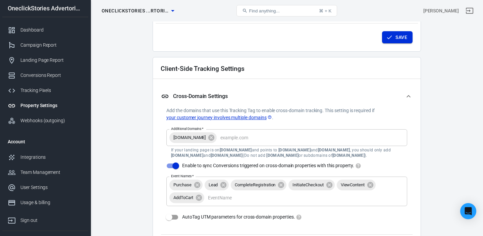
click at [392, 40] on icon "submit" at bounding box center [389, 37] width 7 height 7
checkbox input "true"
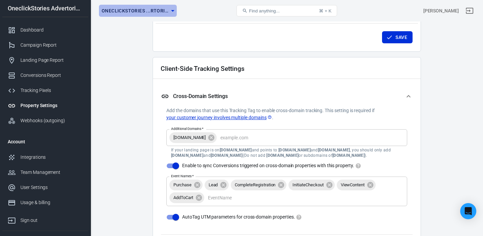
click at [155, 12] on span "OneclickStories ...rtorials" at bounding box center [135, 11] width 67 height 8
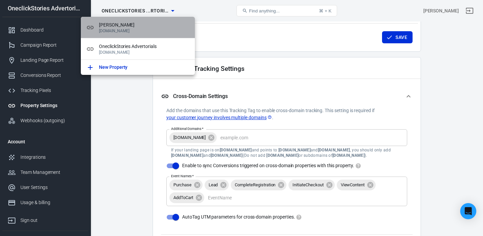
click at [120, 24] on span "[PERSON_NAME]" at bounding box center [144, 24] width 91 height 7
type input "[PERSON_NAME]"
type input "[DOMAIN_NAME]"
checkbox input "false"
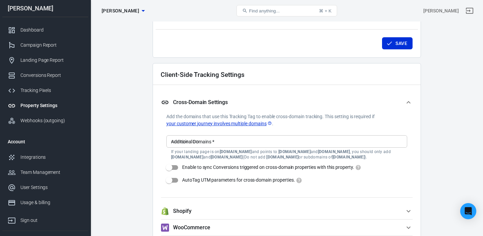
scroll to position [542, 0]
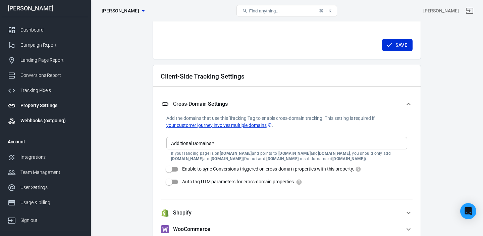
click at [41, 121] on div "Webhooks (outgoing)" at bounding box center [51, 120] width 62 height 7
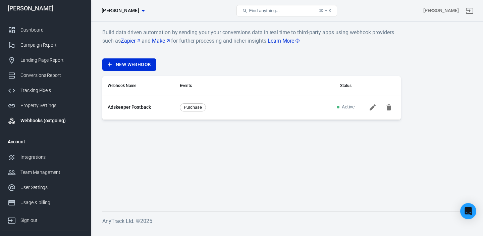
click at [371, 108] on icon at bounding box center [373, 107] width 6 height 6
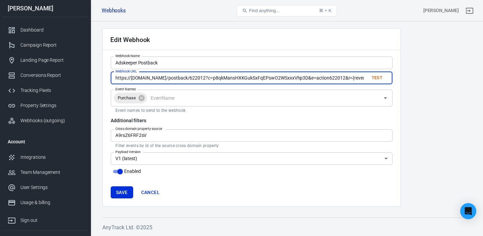
click at [196, 80] on input "https://a.adskeeper.com/postback/622012?c=p8qkMansHXKGukSxFqEPswO2WSxxxVhp3D&e=…" at bounding box center [237, 78] width 253 height 12
click at [197, 80] on input "https://a.adskeeper.com/postback/622012?c=p8qkMansHXKGukSxFqEPswO2WSxxxVhp3D&e=…" at bounding box center [237, 78] width 253 height 12
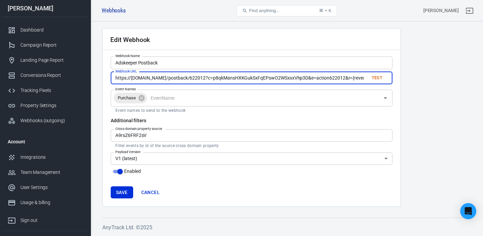
click at [196, 80] on input "https://a.adskeeper.com/postback/622012?c=p8qkMansHXKGukSxFqEPswO2WSxxxVhp3D&e=…" at bounding box center [237, 78] width 253 height 12
paste input "{click_id}&e=action622012&r={revenue}&widget_id={widget_id}&teaser_id={teaser_i…"
type input "https://a.adskeeper.com/postback/622012?c={click_id}&e=action622012&r={revenue}…"
click at [122, 193] on button "Save" at bounding box center [122, 192] width 22 height 12
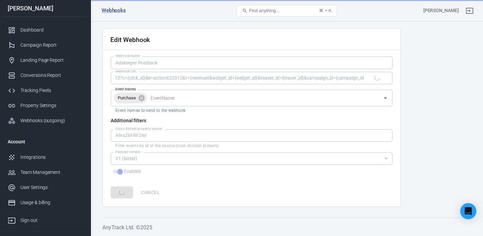
scroll to position [0, 0]
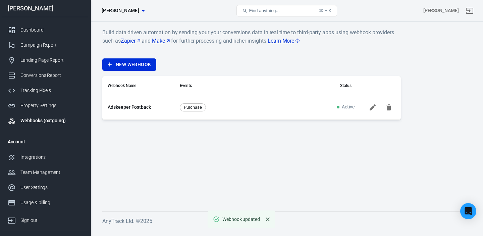
click at [373, 107] on icon at bounding box center [373, 107] width 6 height 6
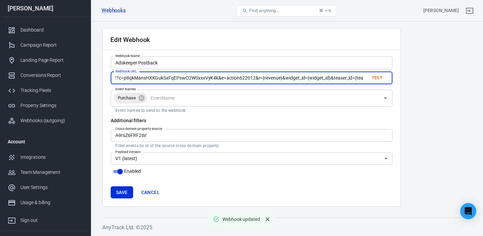
scroll to position [0, 161]
drag, startPoint x: 317, startPoint y: 79, endPoint x: 361, endPoint y: 87, distance: 45.1
click at [382, 79] on div "https://a.adskeeper.com/postback/622012?c=p8qkMansHXKGukSxFqEPswO2WSxxxVyK4k&e=…" at bounding box center [252, 78] width 282 height 12
drag, startPoint x: 174, startPoint y: 79, endPoint x: 92, endPoint y: 77, distance: 82.6
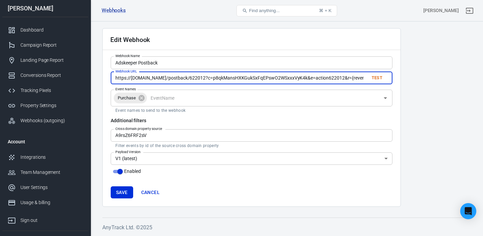
click at [92, 77] on div "Edit Webhook Webhook Name Adskeeper Postback Webhook Name Webhook URL https://a…" at bounding box center [287, 128] width 393 height 214
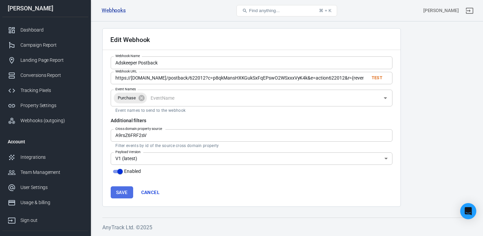
click at [122, 191] on button "Save" at bounding box center [122, 192] width 22 height 12
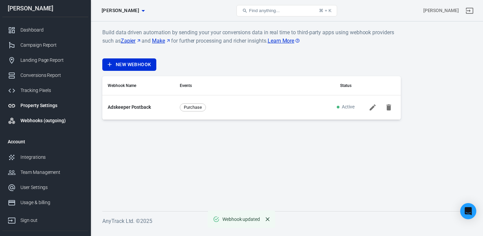
click at [38, 106] on div "Property Settings" at bounding box center [51, 105] width 62 height 7
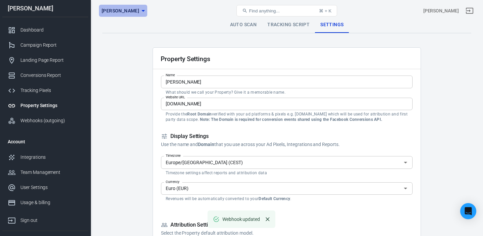
click at [139, 12] on icon "button" at bounding box center [143, 11] width 8 height 8
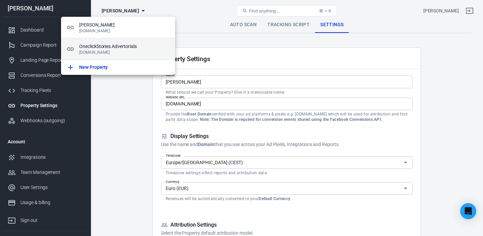
click at [113, 47] on span "OneclickStories Advertorials" at bounding box center [124, 46] width 91 height 7
type input "OneclickStories Advertorials"
type input "[DOMAIN_NAME]"
checkbox input "true"
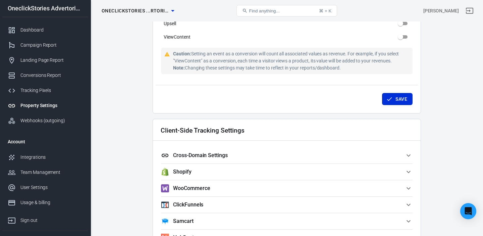
scroll to position [489, 0]
click at [237, 151] on span "Cross-Domain Settings" at bounding box center [283, 155] width 244 height 8
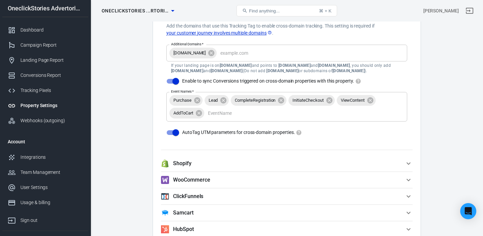
scroll to position [656, 0]
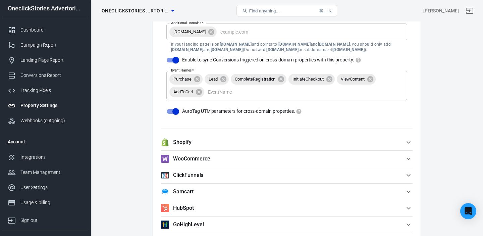
click at [175, 109] on input "AutoTag UTM parameters for cross-domain properties." at bounding box center [176, 111] width 38 height 13
checkbox input "false"
click at [40, 120] on div "Webhooks (outgoing)" at bounding box center [51, 120] width 62 height 7
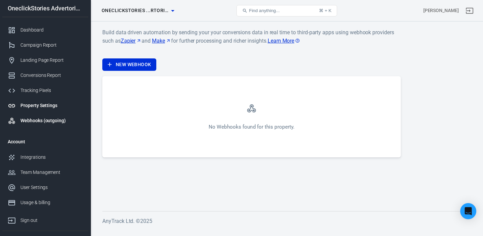
click at [38, 107] on div "Property Settings" at bounding box center [51, 105] width 62 height 7
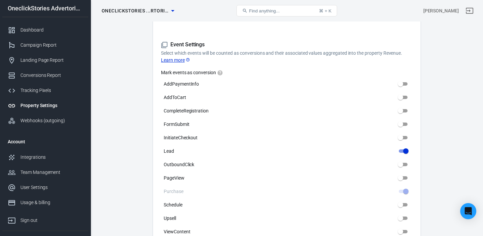
scroll to position [489, 0]
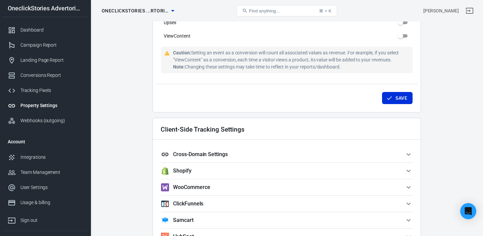
click at [214, 150] on span "Cross-Domain Settings" at bounding box center [283, 154] width 244 height 8
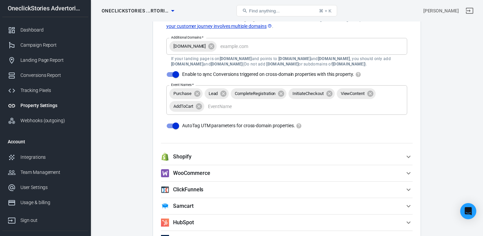
scroll to position [643, 0]
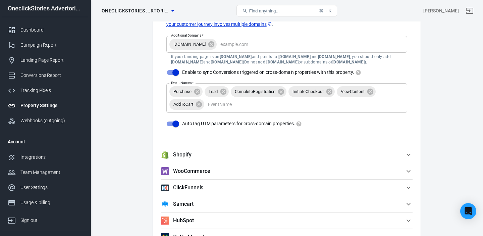
click at [175, 123] on input "AutoTag UTM parameters for cross-domain properties." at bounding box center [176, 123] width 38 height 13
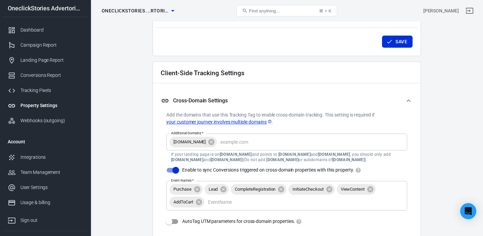
scroll to position [543, 0]
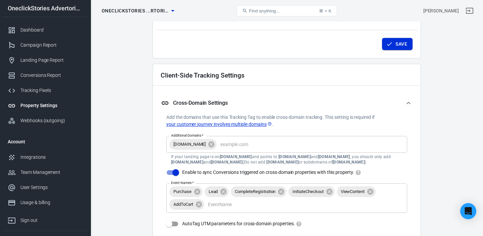
click at [404, 45] on button "Save" at bounding box center [397, 44] width 31 height 12
checkbox input "true"
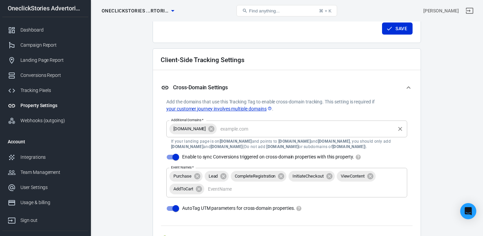
scroll to position [558, 0]
click at [32, 118] on div "Webhooks (outgoing)" at bounding box center [51, 120] width 62 height 7
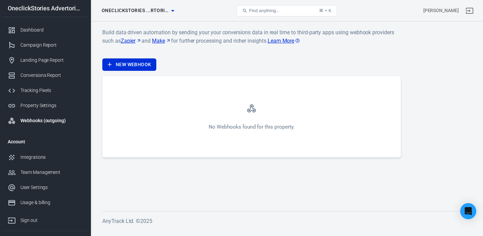
click at [166, 12] on span "OneclickStories ...rtorials" at bounding box center [135, 10] width 67 height 8
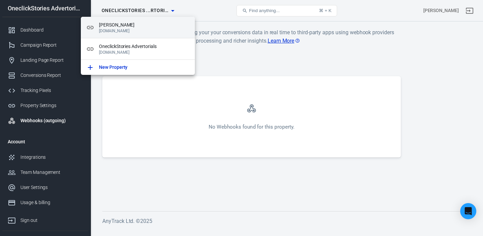
click at [116, 29] on p "[DOMAIN_NAME]" at bounding box center [144, 31] width 91 height 5
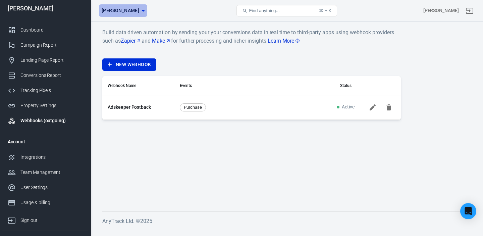
click at [139, 13] on icon "button" at bounding box center [143, 11] width 8 height 8
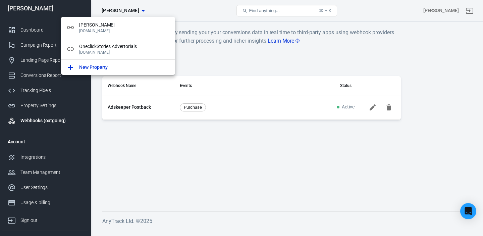
click at [159, 10] on div at bounding box center [241, 118] width 483 height 236
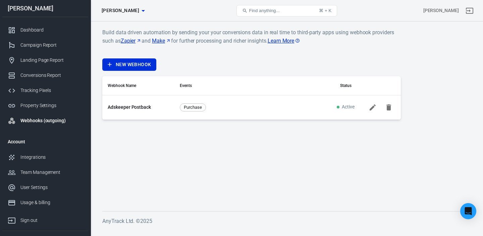
click at [139, 12] on icon "button" at bounding box center [143, 11] width 8 height 8
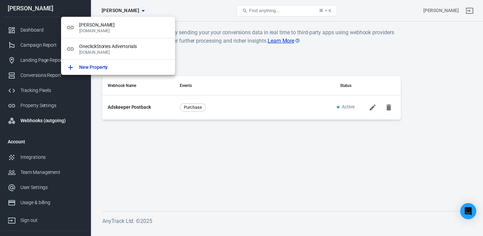
click at [160, 10] on div at bounding box center [241, 118] width 483 height 236
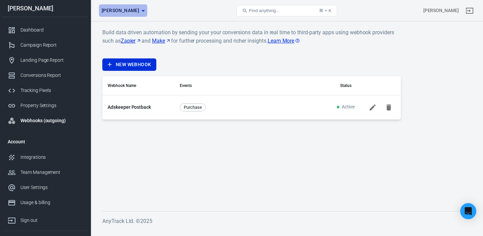
click at [139, 11] on icon "button" at bounding box center [143, 11] width 8 height 8
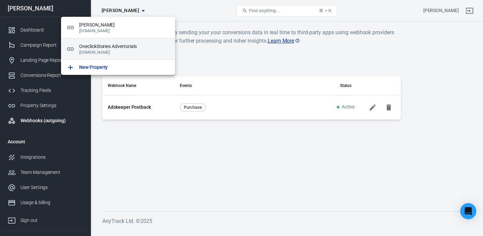
click at [116, 49] on span "OneclickStories Advertorials" at bounding box center [124, 46] width 91 height 7
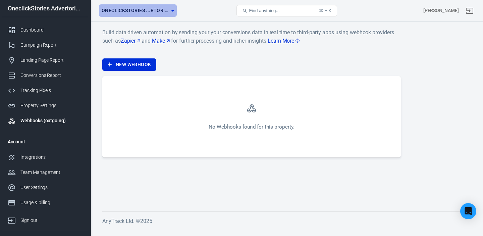
click at [158, 10] on span "OneclickStories ...rtorials" at bounding box center [135, 10] width 67 height 8
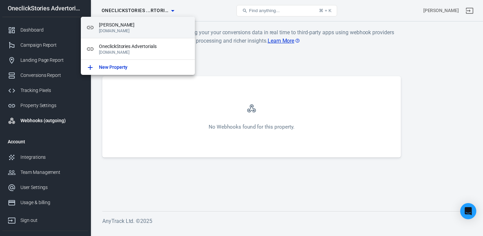
click at [119, 28] on span "[PERSON_NAME]" at bounding box center [144, 24] width 91 height 7
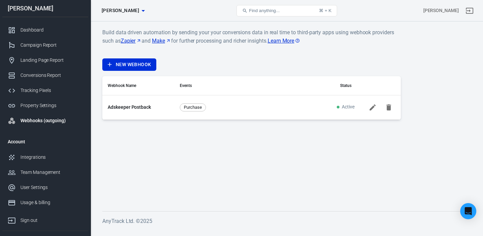
click at [375, 109] on icon at bounding box center [373, 107] width 8 height 8
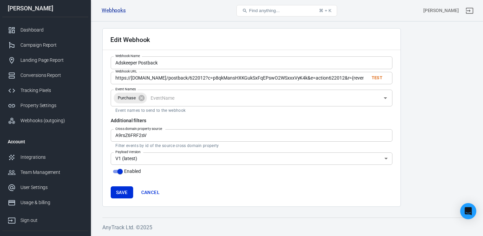
click at [243, 76] on input "https://a.adskeeper.com/postback/622012?c=p8qkMansHXKGukSxFqEPswO2WSxxxVyK4k&e=…" at bounding box center [237, 78] width 253 height 12
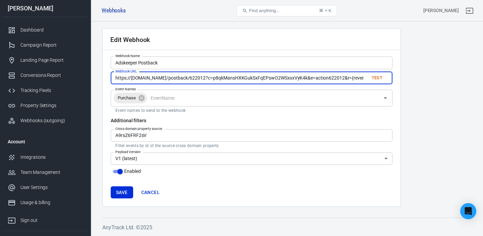
click at [243, 76] on input "https://a.adskeeper.com/postback/622012?c=p8qkMansHXKGukSxFqEPswO2WSxxxVyK4k&e=…" at bounding box center [237, 78] width 253 height 12
paste input "{subid}"
type input "https://[DOMAIN_NAME]/postback/622012?c={subid}&e=action622012&r={revenue}&widg…"
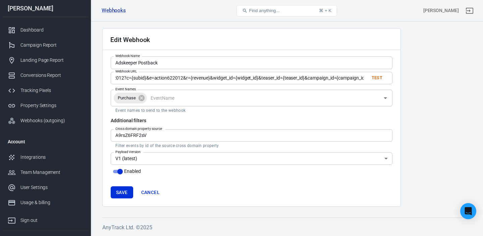
scroll to position [0, 0]
click at [122, 191] on button "Save" at bounding box center [122, 192] width 22 height 12
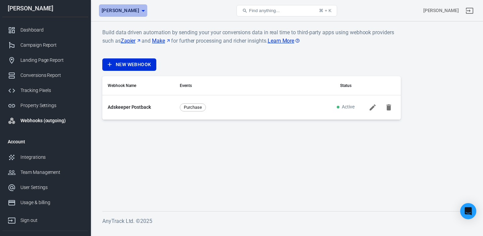
click at [139, 11] on icon "button" at bounding box center [143, 11] width 8 height 8
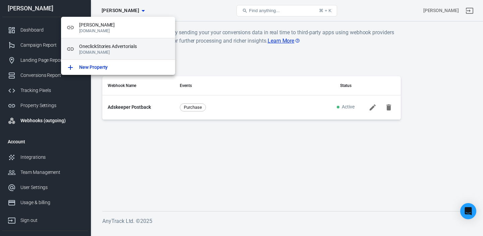
click at [99, 47] on span "OneclickStories Advertorials" at bounding box center [124, 46] width 91 height 7
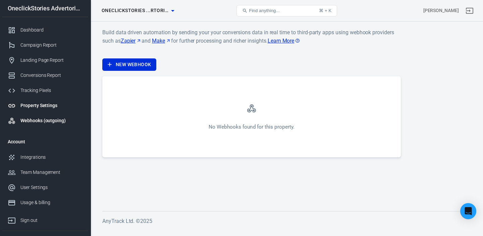
click at [37, 106] on div "Property Settings" at bounding box center [51, 105] width 62 height 7
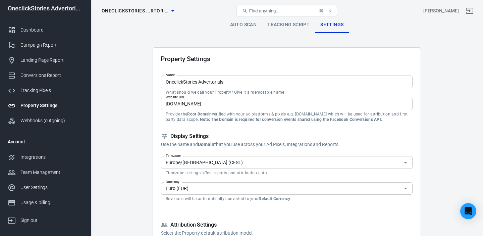
click at [167, 13] on span "OneclickStories ...rtorials" at bounding box center [135, 11] width 67 height 8
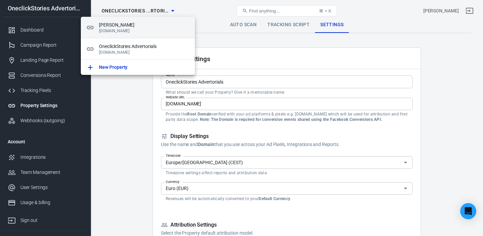
click at [143, 28] on span "[PERSON_NAME]" at bounding box center [144, 24] width 91 height 7
type input "[PERSON_NAME]"
type input "[DOMAIN_NAME]"
checkbox input "false"
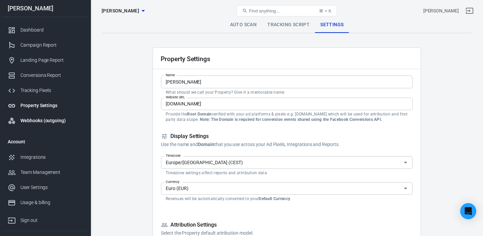
click at [52, 120] on div "Webhooks (outgoing)" at bounding box center [51, 120] width 62 height 7
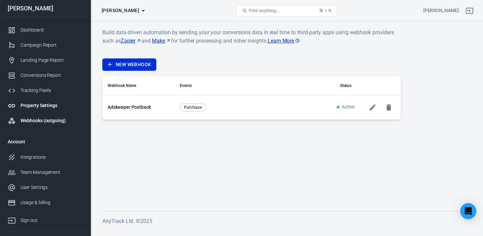
click at [51, 106] on div "Property Settings" at bounding box center [51, 105] width 62 height 7
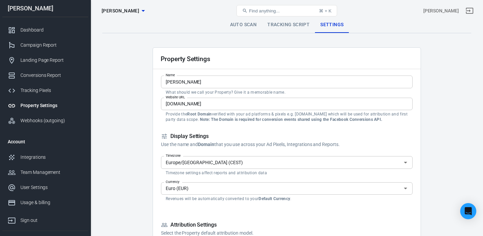
click at [255, 26] on link "Auto Scan" at bounding box center [244, 25] width 38 height 16
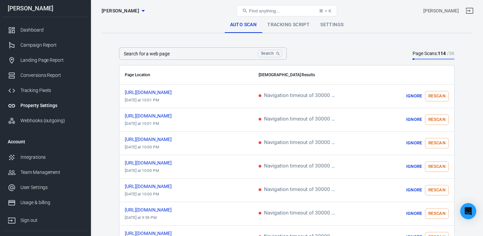
click at [288, 26] on link "Tracking Script" at bounding box center [288, 25] width 53 height 16
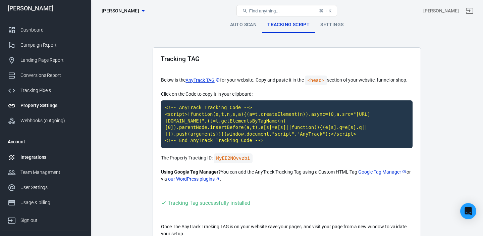
click at [42, 157] on div "Integrations" at bounding box center [51, 157] width 62 height 7
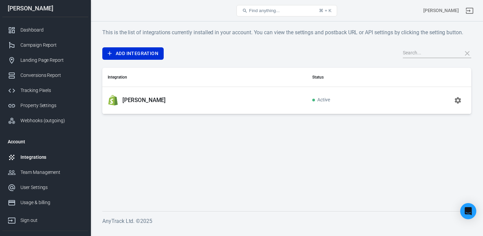
click at [143, 100] on p "[PERSON_NAME]" at bounding box center [143, 100] width 43 height 7
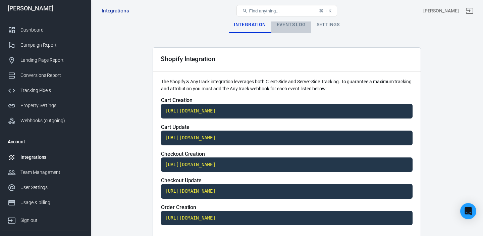
click at [289, 23] on div "Events Log" at bounding box center [291, 25] width 40 height 16
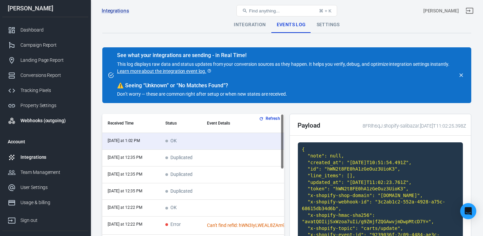
click at [35, 121] on div "Webhooks (outgoing)" at bounding box center [51, 120] width 62 height 7
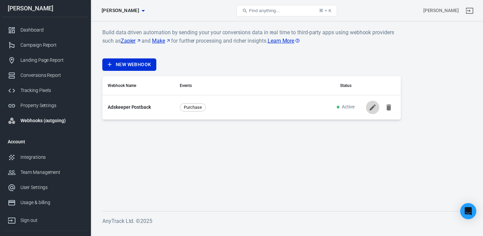
click at [371, 106] on icon at bounding box center [373, 107] width 8 height 8
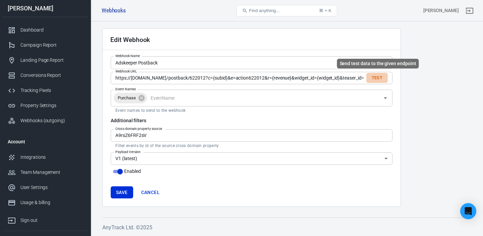
click at [378, 77] on button "Test" at bounding box center [376, 78] width 21 height 10
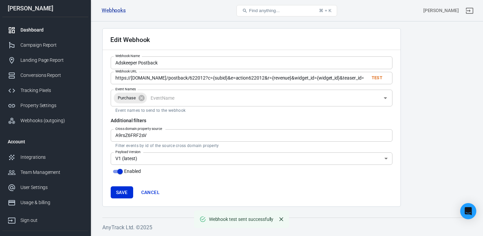
click at [25, 29] on div "Dashboard" at bounding box center [51, 30] width 62 height 7
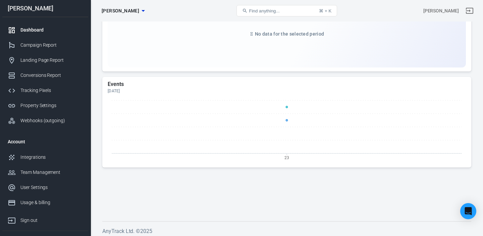
scroll to position [709, 0]
click at [53, 62] on div "Landing Page Report" at bounding box center [51, 60] width 62 height 7
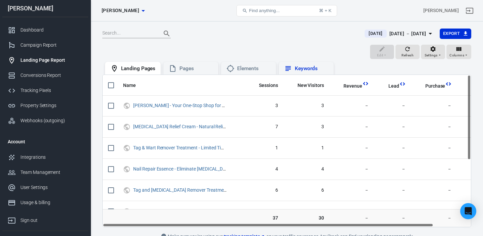
click at [308, 70] on div "Keywords" at bounding box center [312, 68] width 34 height 7
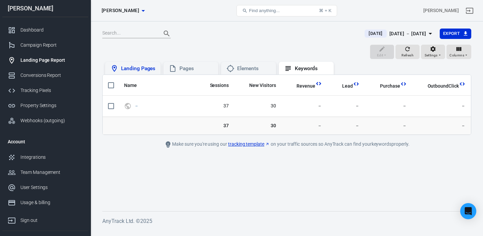
click at [135, 70] on div "Landing Pages" at bounding box center [138, 68] width 34 height 7
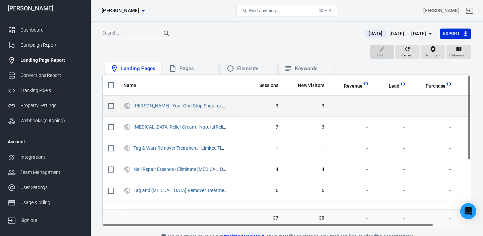
scroll to position [1, 0]
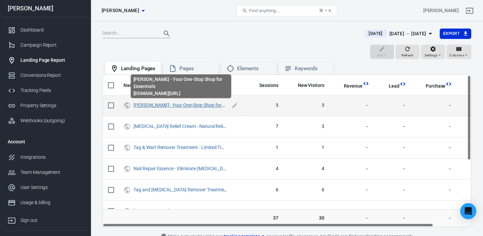
click at [195, 106] on link "[PERSON_NAME] - Your One-Stop Shop for Essentials" at bounding box center [189, 104] width 110 height 5
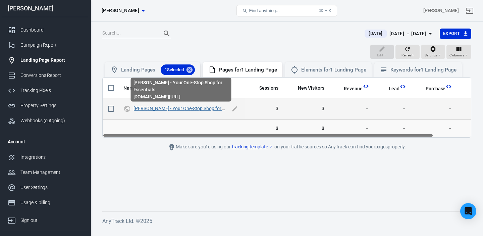
click at [216, 109] on link "[PERSON_NAME] - Your One-Stop Shop for Essentials" at bounding box center [189, 108] width 110 height 5
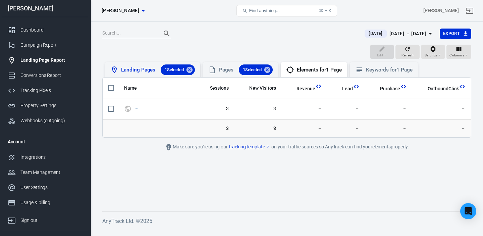
click at [145, 69] on div "Landing Pages 1 Selected" at bounding box center [158, 69] width 74 height 11
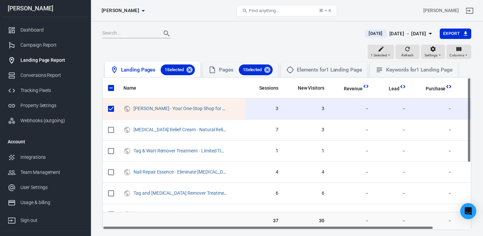
click at [195, 70] on div "1 Selected" at bounding box center [178, 69] width 34 height 11
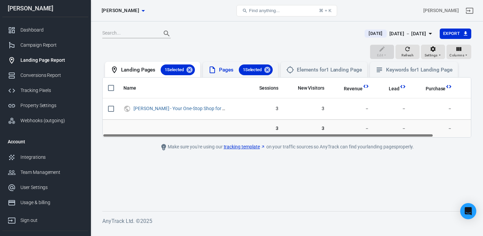
click at [270, 69] on icon at bounding box center [267, 70] width 6 height 6
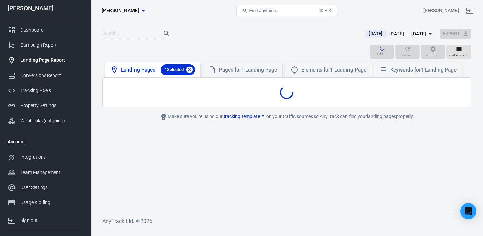
click at [192, 69] on icon at bounding box center [190, 70] width 6 height 6
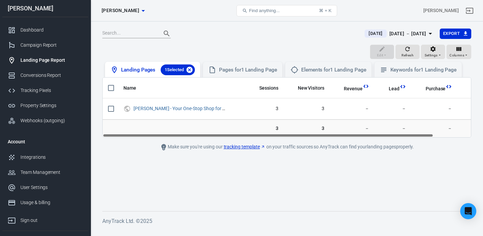
click at [191, 70] on icon at bounding box center [189, 69] width 7 height 7
click at [190, 69] on icon at bounding box center [189, 69] width 7 height 7
click at [139, 73] on div "Landing Pages 1 Selected" at bounding box center [158, 69] width 74 height 11
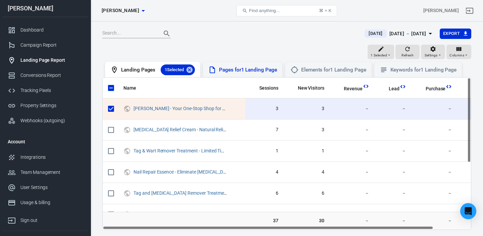
click at [191, 71] on icon at bounding box center [190, 70] width 6 height 6
checkbox input "false"
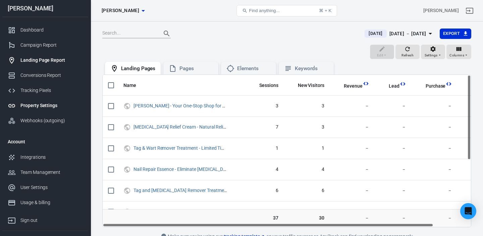
click at [45, 106] on div "Property Settings" at bounding box center [51, 105] width 62 height 7
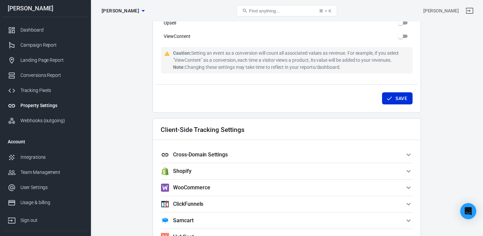
scroll to position [492, 0]
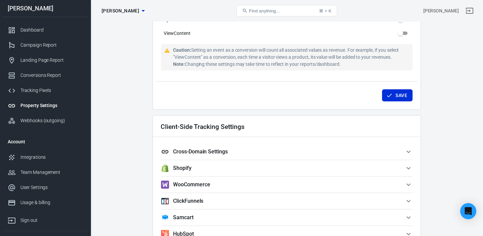
click at [279, 154] on span "Cross-Domain Settings" at bounding box center [283, 152] width 244 height 8
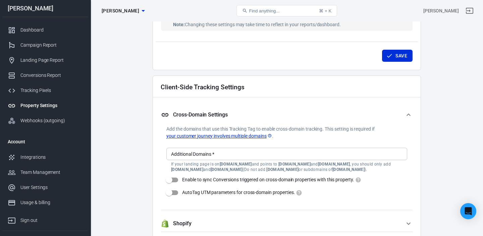
scroll to position [540, 0]
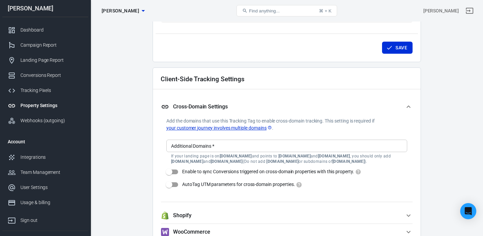
click at [171, 172] on input "Enable to sync Conversions triggered on cross-domain properties with this prope…" at bounding box center [169, 171] width 38 height 13
checkbox input "true"
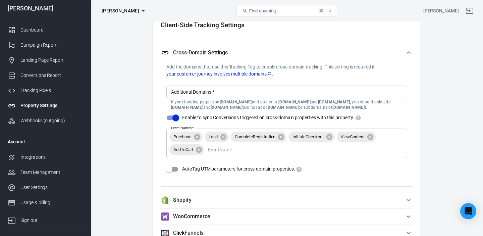
drag, startPoint x: 171, startPoint y: 168, endPoint x: 195, endPoint y: 176, distance: 24.8
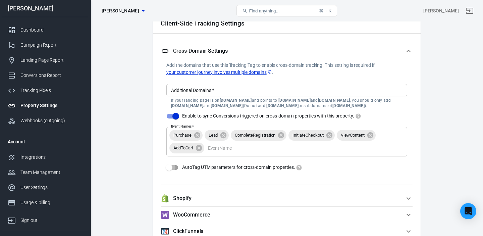
drag, startPoint x: 171, startPoint y: 168, endPoint x: 194, endPoint y: 178, distance: 25.2
click at [171, 168] on input "AutoTag UTM parameters for cross-domain properties." at bounding box center [169, 167] width 38 height 13
checkbox input "true"
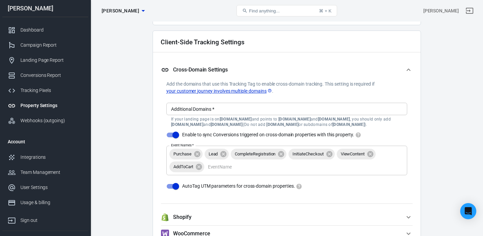
scroll to position [576, 0]
drag, startPoint x: 223, startPoint y: 155, endPoint x: 224, endPoint y: 161, distance: 5.5
click at [222, 156] on icon at bounding box center [223, 154] width 7 height 7
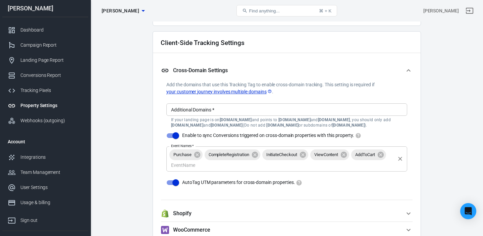
click at [256, 154] on icon at bounding box center [254, 154] width 7 height 7
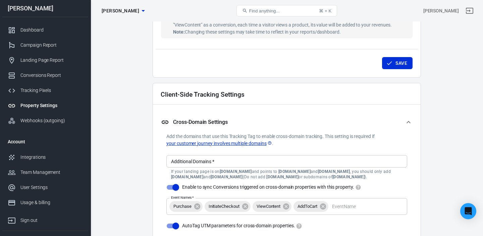
scroll to position [514, 0]
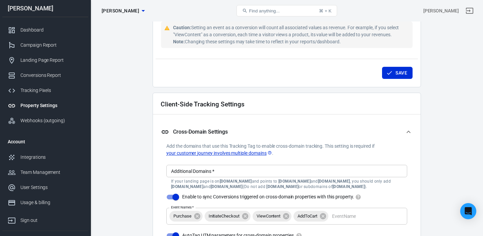
drag, startPoint x: 398, startPoint y: 73, endPoint x: 429, endPoint y: 84, distance: 33.0
click at [399, 73] on button "Save" at bounding box center [397, 73] width 31 height 12
checkbox input "false"
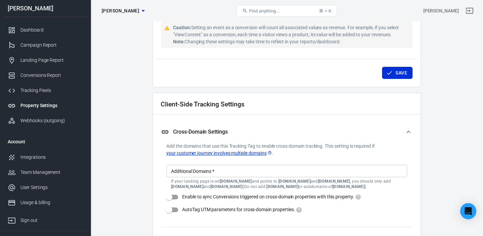
drag, startPoint x: 210, startPoint y: 171, endPoint x: 213, endPoint y: 171, distance: 3.4
click at [210, 171] on input "Additional Domains   *" at bounding box center [286, 171] width 236 height 8
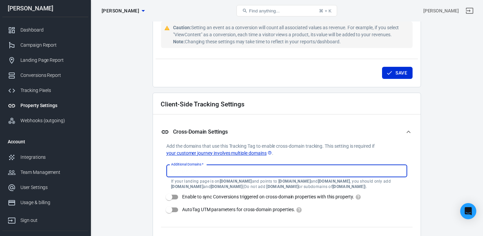
paste input "[DOMAIN_NAME]"
type input "[DOMAIN_NAME]"
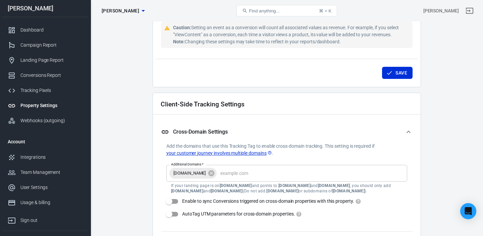
drag, startPoint x: 171, startPoint y: 199, endPoint x: 171, endPoint y: 204, distance: 4.7
click at [171, 199] on input "Enable to sync Conversions triggered on cross-domain properties with this prope…" at bounding box center [169, 201] width 38 height 13
checkbox input "true"
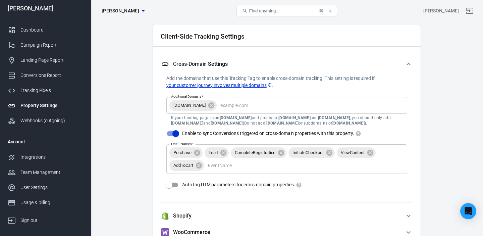
scroll to position [583, 0]
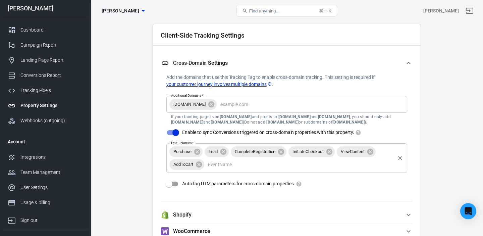
click at [222, 152] on icon at bounding box center [223, 151] width 6 height 6
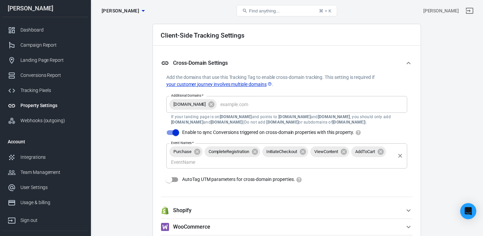
click at [254, 152] on icon at bounding box center [255, 151] width 6 height 6
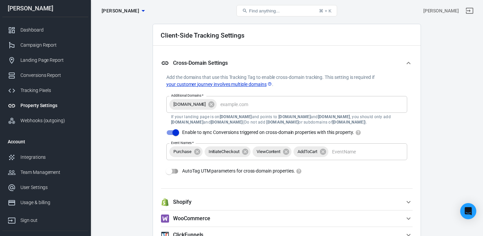
drag, startPoint x: 171, startPoint y: 171, endPoint x: 175, endPoint y: 178, distance: 7.4
click at [172, 171] on input "AutoTag UTM parameters for cross-domain properties." at bounding box center [169, 171] width 38 height 13
checkbox input "true"
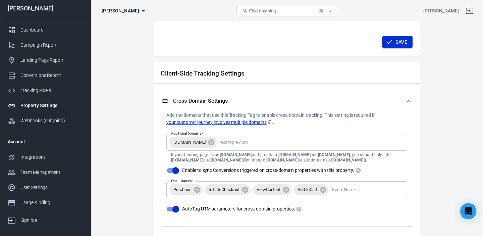
scroll to position [543, 0]
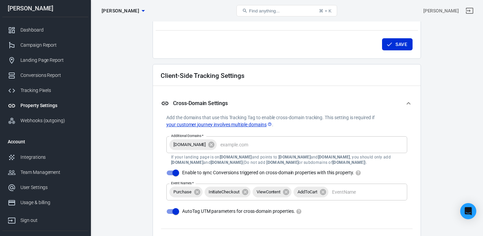
click at [404, 43] on button "Save" at bounding box center [397, 44] width 31 height 12
checkbox input "false"
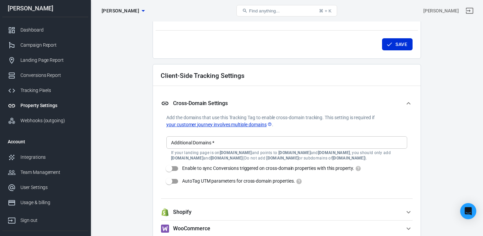
click at [139, 11] on icon "button" at bounding box center [143, 11] width 8 height 8
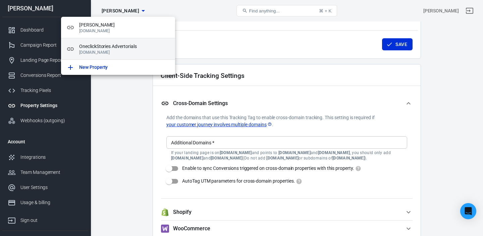
click at [106, 47] on span "OneclickStories Advertorials" at bounding box center [124, 46] width 91 height 7
type input "OneclickStories Advertorials"
type input "[DOMAIN_NAME]"
checkbox input "true"
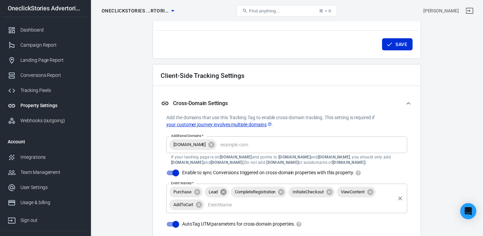
click at [224, 193] on icon at bounding box center [223, 191] width 7 height 7
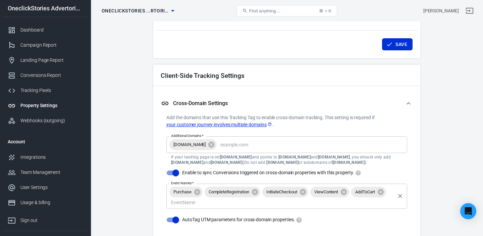
click at [255, 192] on icon at bounding box center [255, 192] width 6 height 6
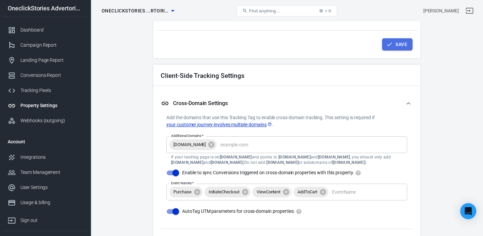
click at [392, 44] on icon "submit" at bounding box center [389, 44] width 7 height 7
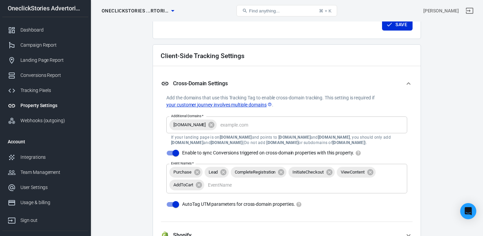
scroll to position [557, 0]
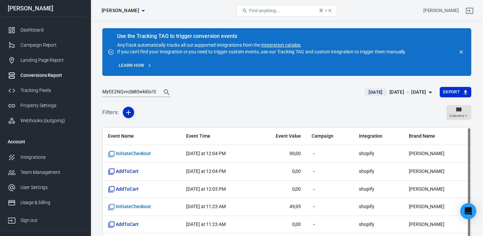
scroll to position [4, 0]
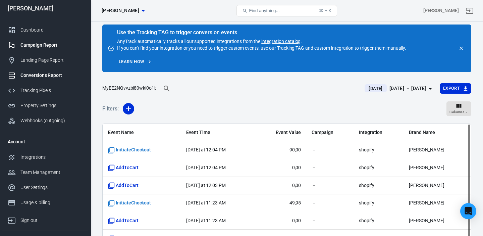
click at [40, 44] on div "Campaign Report" at bounding box center [51, 45] width 62 height 7
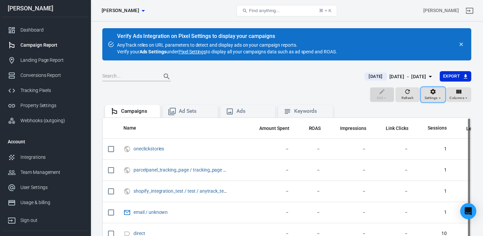
click at [436, 98] on span "Settings" at bounding box center [431, 98] width 13 height 6
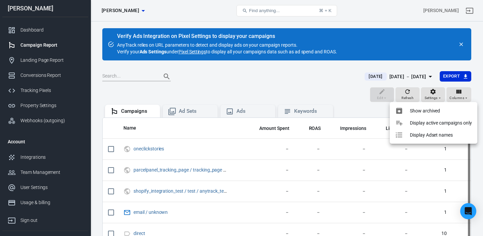
drag, startPoint x: 320, startPoint y: 93, endPoint x: 312, endPoint y: 93, distance: 8.1
click at [321, 93] on div at bounding box center [241, 118] width 483 height 236
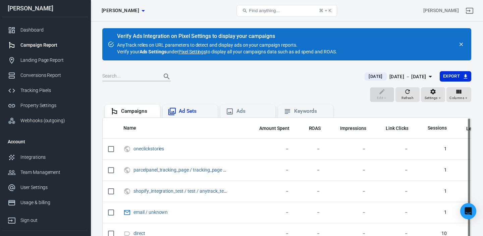
click at [186, 113] on div "Ad Sets" at bounding box center [196, 111] width 34 height 7
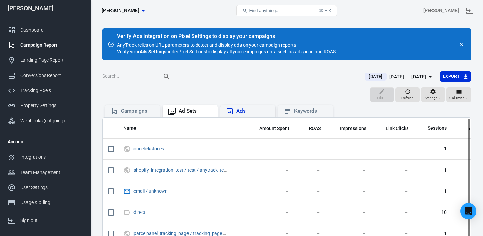
click at [249, 113] on div "Ads" at bounding box center [254, 111] width 34 height 7
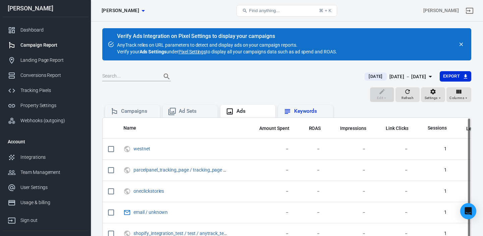
click at [296, 111] on div "Keywords" at bounding box center [311, 111] width 34 height 7
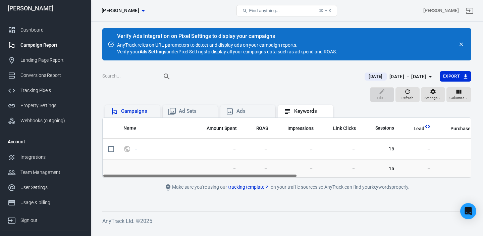
click at [134, 117] on div "Campaigns" at bounding box center [132, 111] width 55 height 13
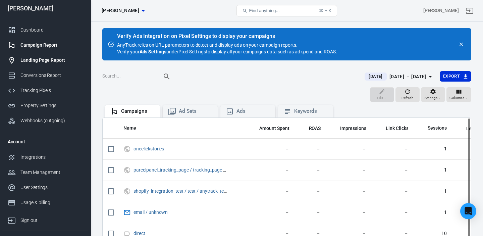
click at [54, 60] on div "Landing Page Report" at bounding box center [51, 60] width 62 height 7
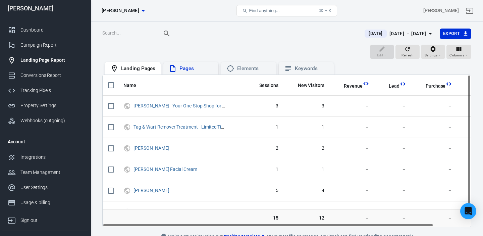
click at [185, 68] on div "Pages" at bounding box center [197, 68] width 34 height 7
click at [136, 69] on div "Landing Pages" at bounding box center [138, 68] width 34 height 7
click at [309, 70] on div "Keywords" at bounding box center [312, 68] width 34 height 7
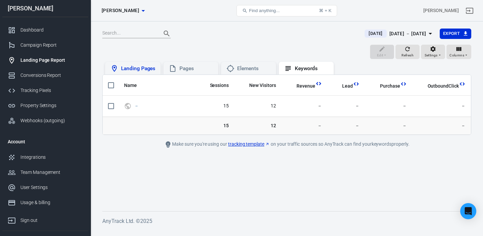
click at [140, 67] on div "Landing Pages" at bounding box center [138, 68] width 34 height 7
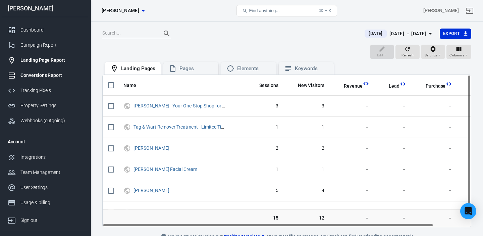
click at [41, 75] on div "Conversions Report" at bounding box center [51, 75] width 62 height 7
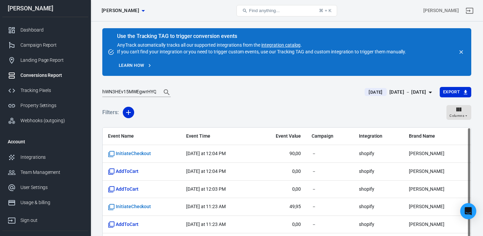
scroll to position [9, 0]
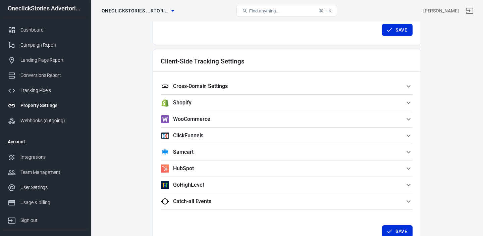
click at [220, 85] on h5 "Cross-Domain Settings" at bounding box center [200, 86] width 55 height 7
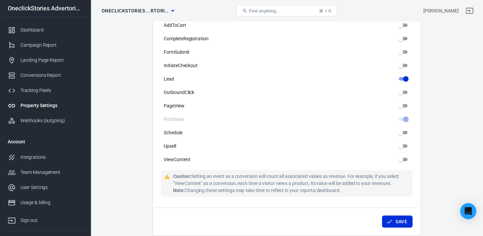
scroll to position [361, 0]
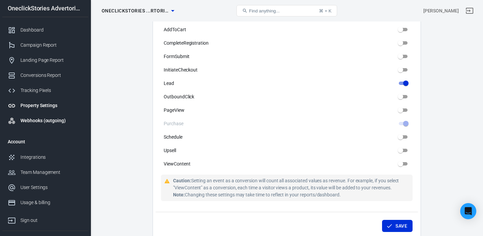
click at [44, 120] on div "Webhooks (outgoing)" at bounding box center [51, 120] width 62 height 7
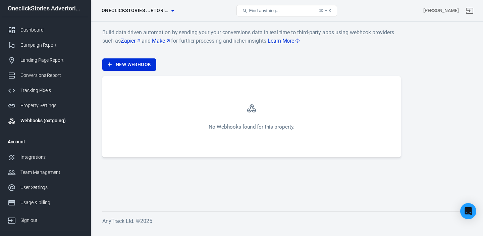
click at [156, 12] on span "OneclickStories ...rtorials" at bounding box center [135, 10] width 67 height 8
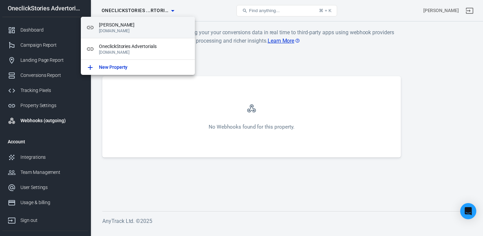
click at [123, 25] on span "[PERSON_NAME]" at bounding box center [144, 24] width 91 height 7
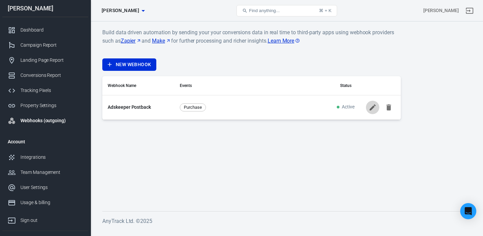
click at [371, 107] on icon at bounding box center [373, 107] width 8 height 8
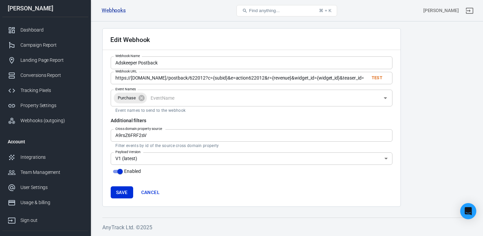
click at [217, 97] on input "Event Names" at bounding box center [264, 98] width 232 height 8
click at [96, 123] on div "Edit Webhook Webhook Name Adskeeper Postback Webhook Name Webhook URL https://[…" at bounding box center [287, 128] width 393 height 214
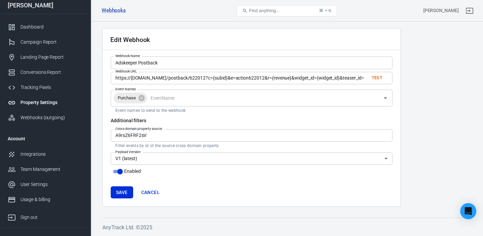
click at [39, 105] on div "Property Settings" at bounding box center [51, 102] width 62 height 7
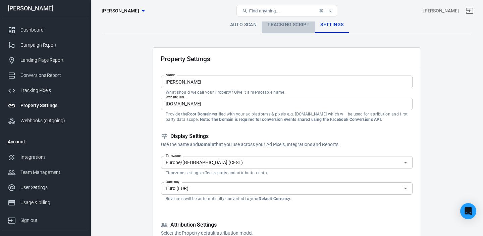
click at [286, 26] on link "Tracking Script" at bounding box center [288, 25] width 53 height 16
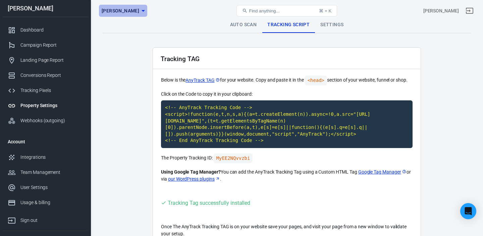
click at [139, 12] on icon "button" at bounding box center [143, 11] width 8 height 8
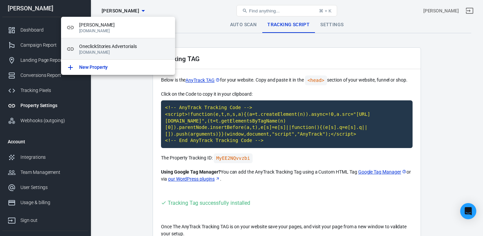
click at [113, 50] on p "[DOMAIN_NAME]" at bounding box center [124, 52] width 91 height 5
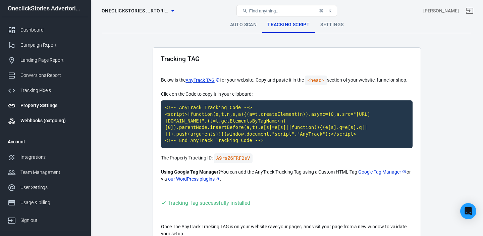
click at [36, 122] on div "Webhooks (outgoing)" at bounding box center [51, 120] width 62 height 7
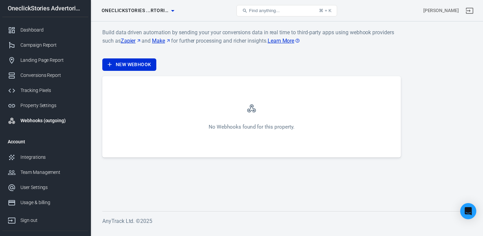
click at [163, 10] on span "OneclickStories ...rtorials" at bounding box center [135, 10] width 67 height 8
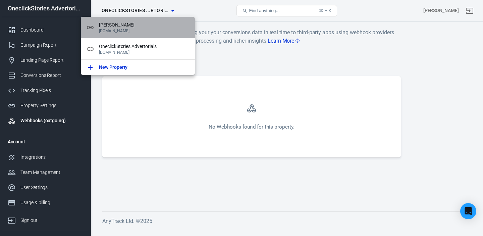
click at [129, 24] on span "[PERSON_NAME]" at bounding box center [144, 24] width 91 height 7
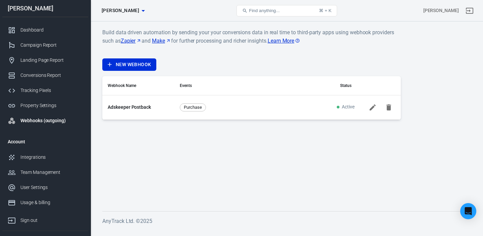
click at [162, 41] on link "Make" at bounding box center [161, 41] width 19 height 8
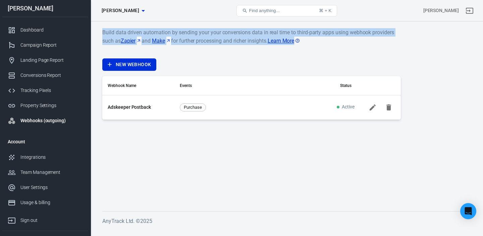
drag, startPoint x: 102, startPoint y: 31, endPoint x: 310, endPoint y: 45, distance: 208.6
click at [311, 46] on p "Build data driven automation by sending your your conversions data in real time…" at bounding box center [251, 40] width 299 height 25
click at [44, 26] on link "Dashboard" at bounding box center [45, 29] width 86 height 15
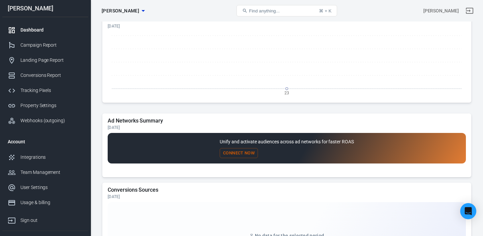
scroll to position [586, 0]
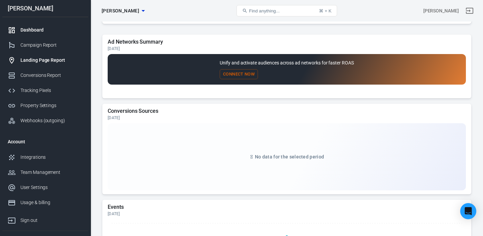
click at [41, 60] on div "Landing Page Report" at bounding box center [51, 60] width 62 height 7
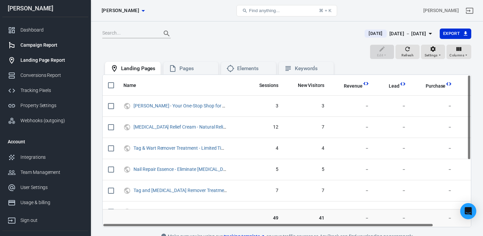
click at [44, 46] on div "Campaign Report" at bounding box center [51, 45] width 62 height 7
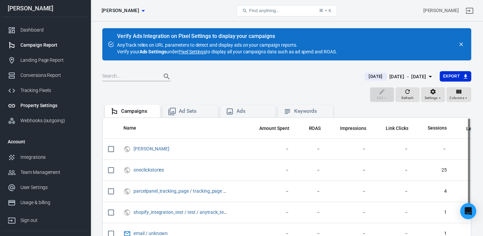
click at [44, 107] on div "Property Settings" at bounding box center [51, 105] width 62 height 7
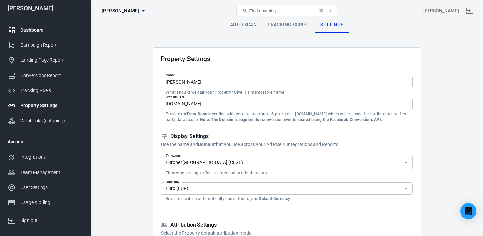
click at [28, 32] on div "Dashboard" at bounding box center [51, 30] width 62 height 7
